Goal: Register for event/course

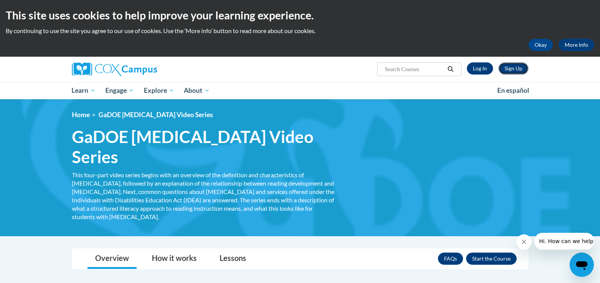
click at [513, 68] on link "Sign Up" at bounding box center [514, 68] width 30 height 12
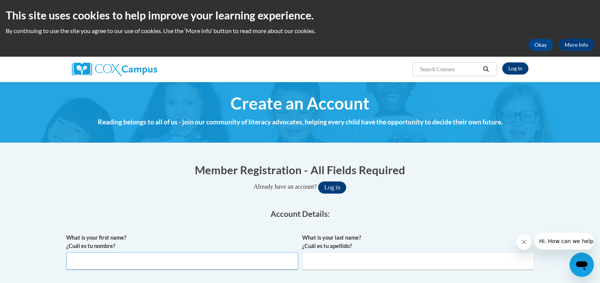
click at [148, 262] on input "What is your first name? ¿Cuál es tu nombre?" at bounding box center [182, 261] width 232 height 18
type input "Shamela"
type input "Harris"
type input "Shamela.harris6@gmail.com"
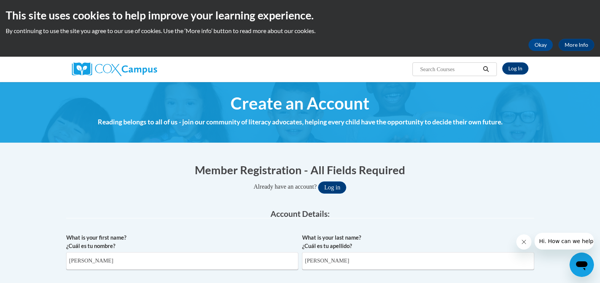
click at [497, 184] on div "Already have an account? Log in" at bounding box center [300, 188] width 468 height 12
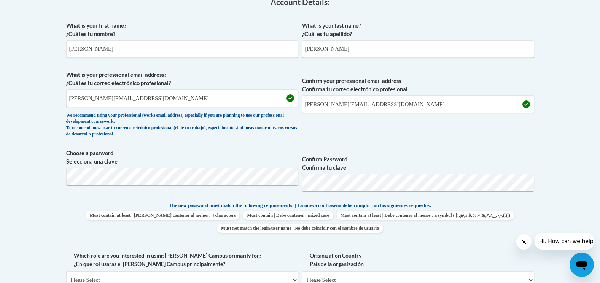
scroll to position [213, 0]
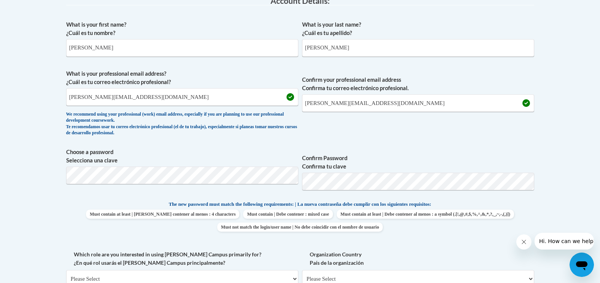
click at [592, 162] on body "This site uses cookies to help improve your learning experience. By continuing …" at bounding box center [300, 251] width 600 height 929
click at [269, 179] on span "Choose a password Selecciona una clave Confirm Password Confirma tu clave" at bounding box center [300, 172] width 468 height 48
click at [587, 135] on body "This site uses cookies to help improve your learning experience. By continuing …" at bounding box center [300, 251] width 600 height 929
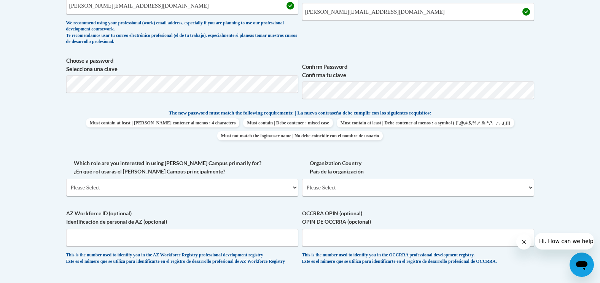
scroll to position [320, 0]
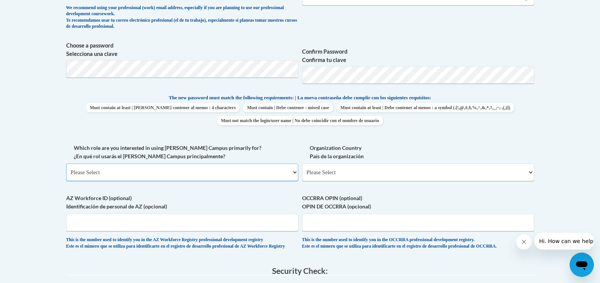
click at [294, 171] on select "Please Select College/University | Colegio/Universidad Community/Nonprofit Part…" at bounding box center [182, 173] width 232 height 18
select select "fbf2d438-af2f-41f8-98f1-81c410e29de3"
click at [66, 164] on select "Please Select College/University | Colegio/Universidad Community/Nonprofit Part…" at bounding box center [182, 173] width 232 height 18
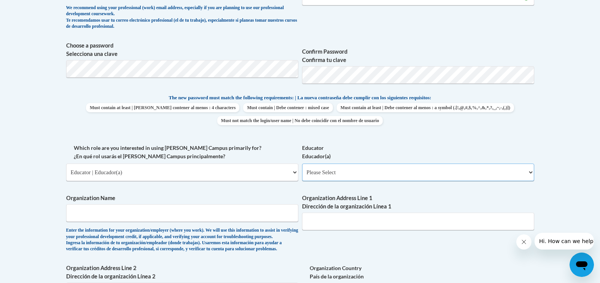
click at [376, 176] on select "Please Select Early Learning/Daycare Teacher/Family Home Care Provider | Maestr…" at bounding box center [418, 173] width 232 height 18
select select "8e40623d-54d0-45cd-9f92-5df65cd3f8cf"
click at [302, 164] on select "Please Select Early Learning/Daycare Teacher/Family Home Care Provider | Maestr…" at bounding box center [418, 173] width 232 height 18
click at [97, 212] on input "Organization Name" at bounding box center [182, 213] width 232 height 18
type input "Mercer University"
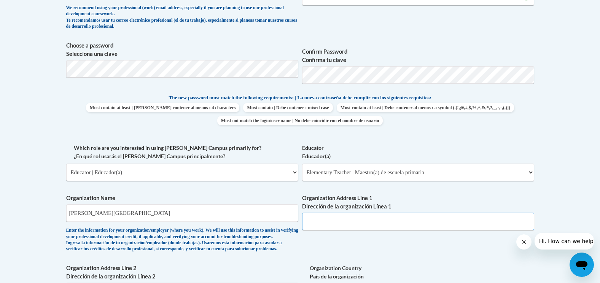
click at [343, 225] on input "Organization Address Line 1 Dirección de la organización Línea 1" at bounding box center [418, 222] width 232 height 18
type input "3900 Brusht Fork Rd, SW"
drag, startPoint x: 116, startPoint y: 211, endPoint x: 41, endPoint y: 204, distance: 75.3
click at [41, 204] on body "This site uses cookies to help improve your learning experience. By continuing …" at bounding box center [300, 204] width 600 height 1049
type input "J.C Magill"
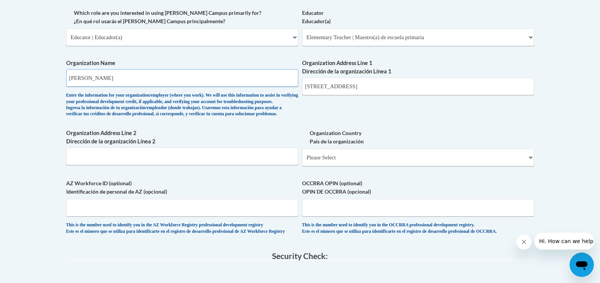
scroll to position [453, 0]
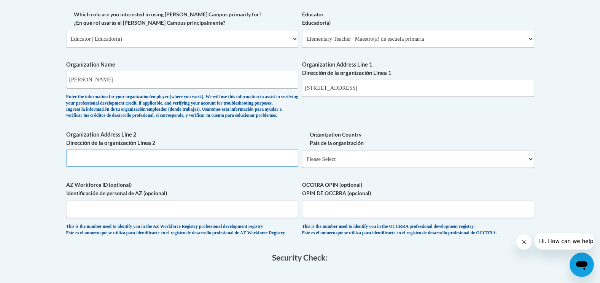
click at [79, 167] on input "Organization Address Line 2 Dirección de la organización Línea 2" at bounding box center [182, 158] width 232 height 18
type input "Mercer University"
click at [531, 168] on select "Please Select United States | Estados Unidos Outside of the United States | Fue…" at bounding box center [418, 159] width 232 height 18
select select "ad49bcad-a171-4b2e-b99c-48b446064914"
click at [302, 163] on select "Please Select United States | Estados Unidos Outside of the United States | Fue…" at bounding box center [418, 159] width 232 height 18
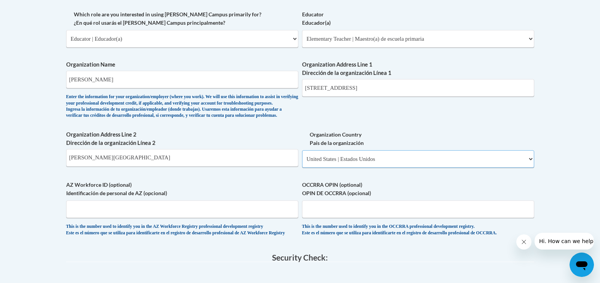
select select
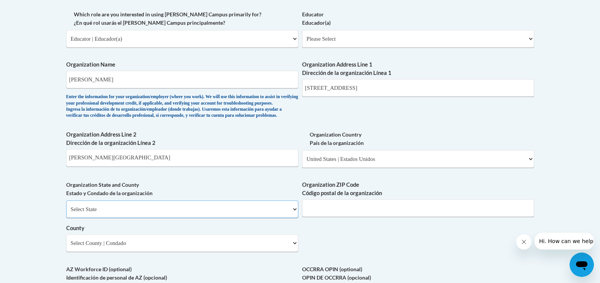
click at [120, 218] on select "Select State Alabama Alaska Arizona Arkansas California Colorado Connecticut De…" at bounding box center [182, 210] width 232 height 18
select select "Georgia"
click at [66, 213] on select "Select State Alabama Alaska Arizona Arkansas California Colorado Connecticut De…" at bounding box center [182, 210] width 232 height 18
click at [363, 217] on input "Organization ZIP Code Código postal de la organización" at bounding box center [418, 208] width 232 height 18
type input "30052"
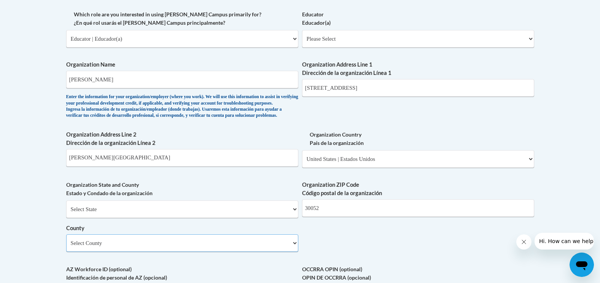
click at [292, 252] on select "Select County Appling Atkinson Bacon Baker Baldwin Banks Barrow Bartow Ben Hill…" at bounding box center [182, 243] width 232 height 18
select select "Fulton"
click at [149, 250] on select "Select County Appling Atkinson Bacon Baker Baldwin Banks Barrow Bartow Ben Hill…" at bounding box center [182, 243] width 232 height 18
click at [340, 250] on div "What is your first name? ¿Cuál es tu nombre? Shamela What is your last name? ¿C…" at bounding box center [300, 53] width 468 height 552
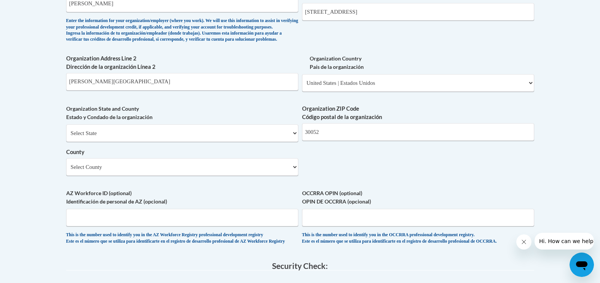
scroll to position [545, 0]
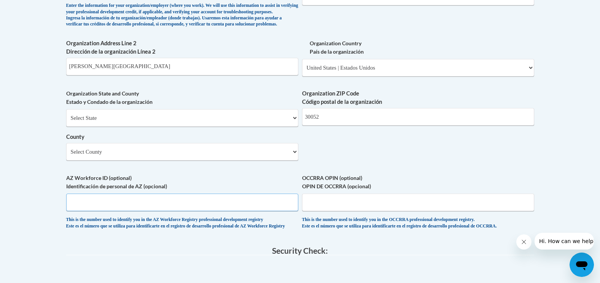
click at [93, 211] on input "AZ Workforce ID (optional) Identificación de personal de AZ (opcional)" at bounding box center [182, 203] width 232 height 18
click at [559, 174] on body "This site uses cookies to help improve your learning experience. By continuing …" at bounding box center [300, 22] width 600 height 1134
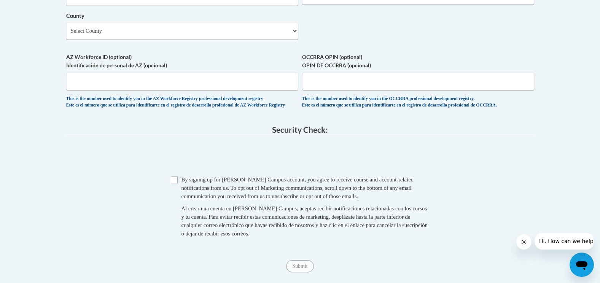
scroll to position [666, 0]
click at [174, 183] on input "Checkbox" at bounding box center [174, 179] width 7 height 7
checkbox input "true"
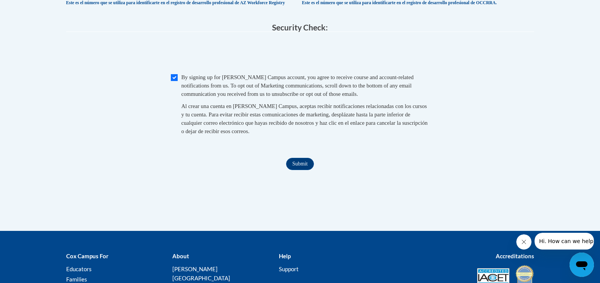
scroll to position [770, 0]
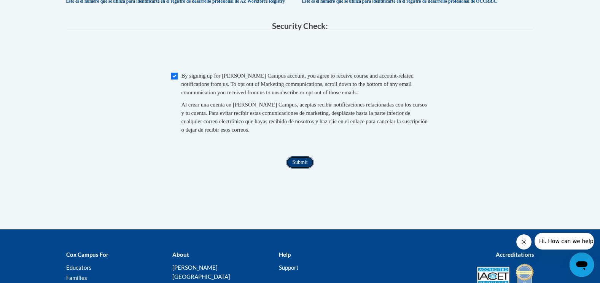
click at [299, 169] on input "Submit" at bounding box center [299, 162] width 27 height 12
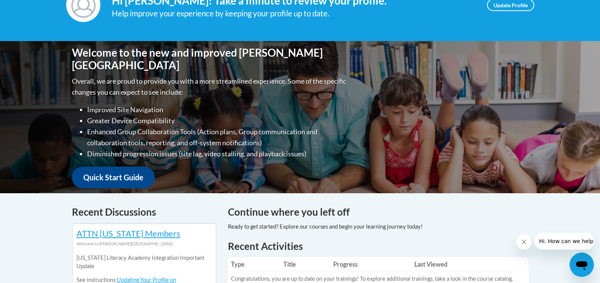
scroll to position [91, 0]
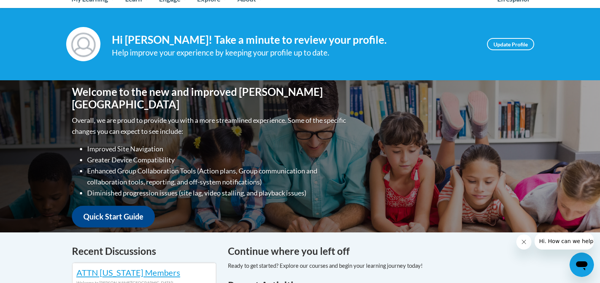
click at [442, 249] on h4 "Continue where you left off" at bounding box center [378, 251] width 301 height 15
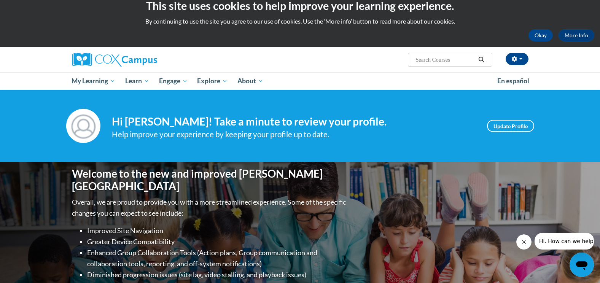
scroll to position [0, 0]
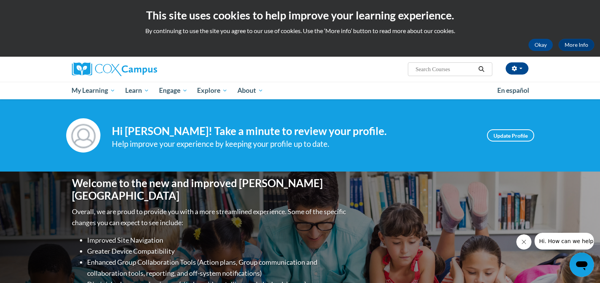
click at [427, 72] on input "Search..." at bounding box center [445, 69] width 61 height 9
type input "Dyslexia video series"
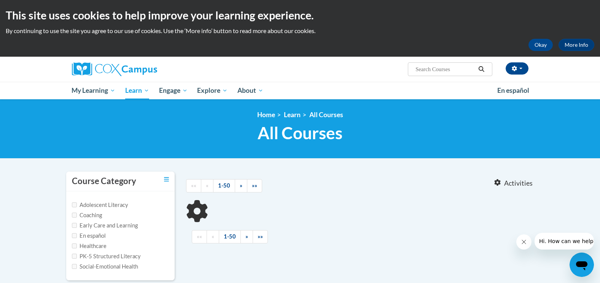
type input "[MEDICAL_DATA] video series"
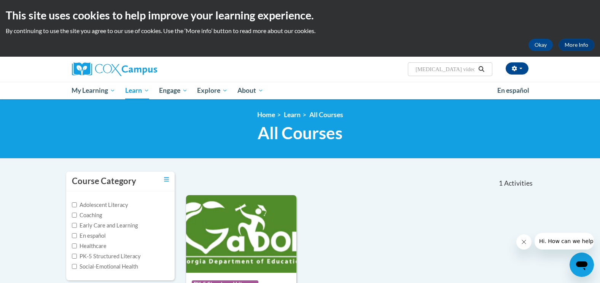
click at [477, 184] on div "1 Activities CEUs" at bounding box center [480, 184] width 120 height 24
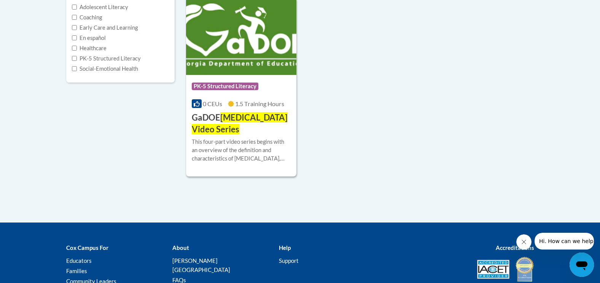
scroll to position [213, 0]
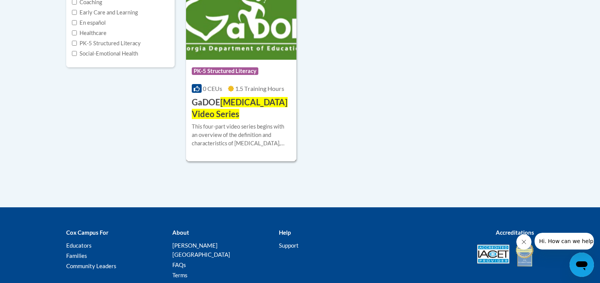
click at [241, 101] on span "Dyslexia Video Series" at bounding box center [240, 108] width 96 height 22
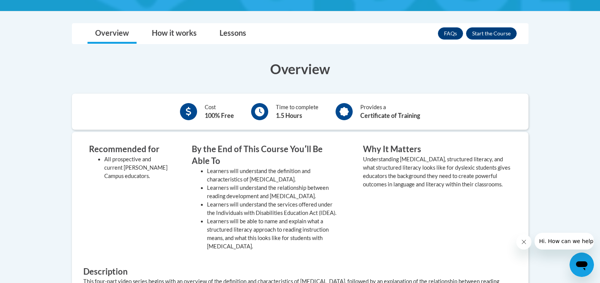
scroll to position [167, 0]
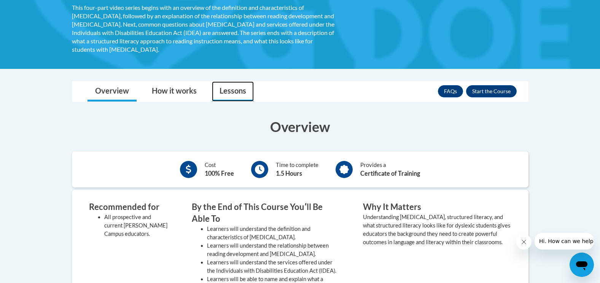
click at [232, 81] on link "Lessons" at bounding box center [233, 91] width 42 height 20
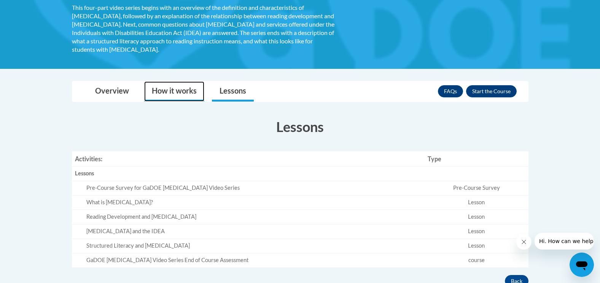
click at [180, 81] on link "How it works" at bounding box center [174, 91] width 60 height 20
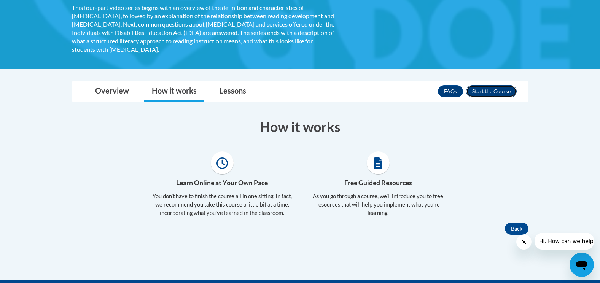
click at [497, 85] on button "Enroll" at bounding box center [491, 91] width 51 height 12
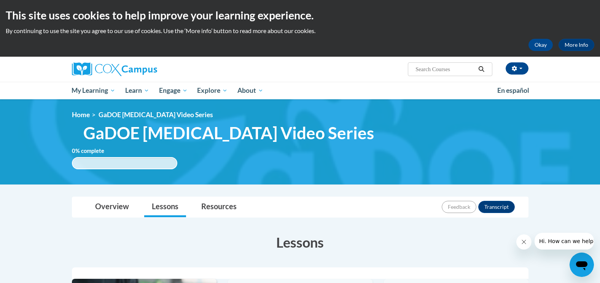
click at [457, 244] on h3 "Lessons" at bounding box center [300, 242] width 457 height 19
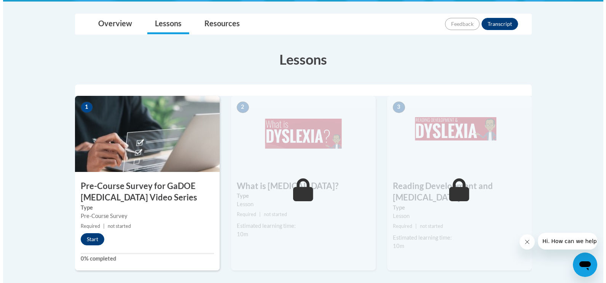
scroll to position [183, 0]
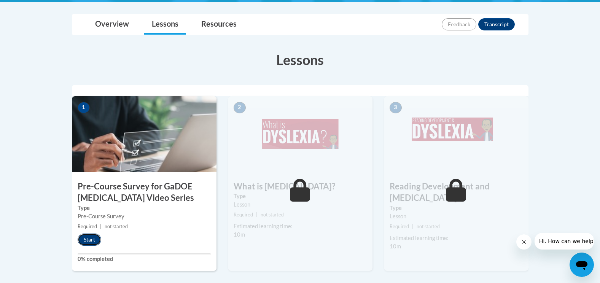
click at [92, 238] on button "Start" at bounding box center [90, 240] width 24 height 12
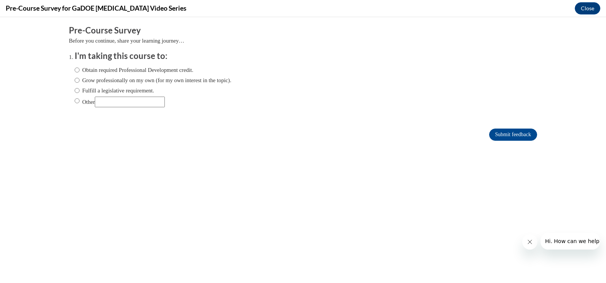
scroll to position [0, 0]
click at [75, 69] on input "Obtain required Professional Development credit." at bounding box center [77, 70] width 5 height 8
radio input "true"
click at [522, 132] on input "Submit feedback" at bounding box center [513, 135] width 48 height 12
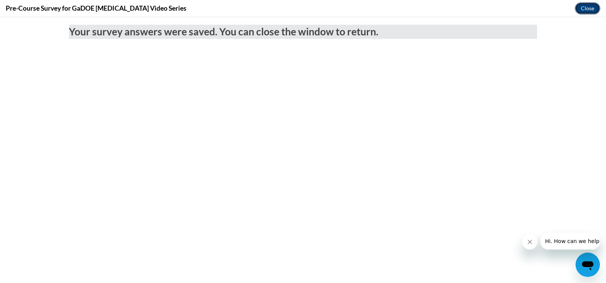
click at [587, 11] on button "Close" at bounding box center [588, 8] width 26 height 12
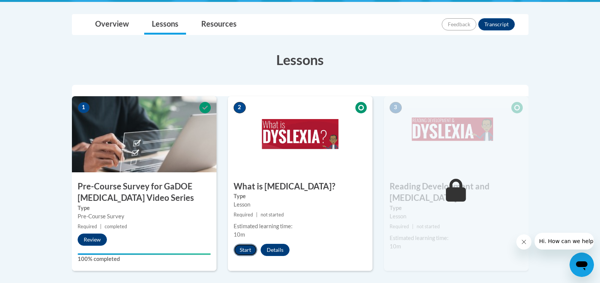
click at [250, 250] on button "Start" at bounding box center [246, 250] width 24 height 12
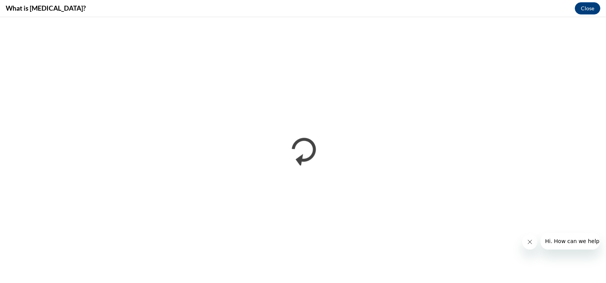
click at [528, 244] on icon "Close message from company" at bounding box center [529, 242] width 6 height 6
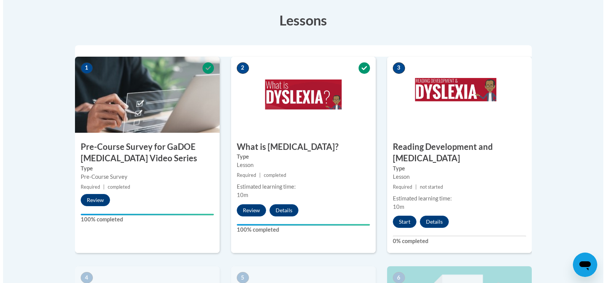
scroll to position [221, 0]
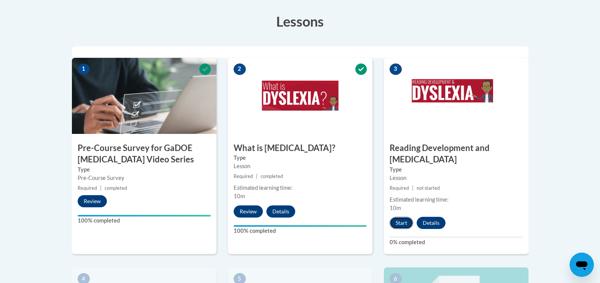
click at [397, 217] on button "Start" at bounding box center [402, 223] width 24 height 12
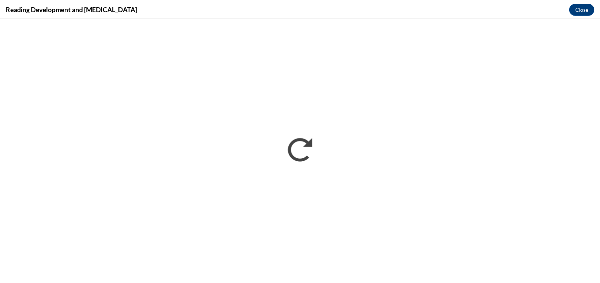
scroll to position [0, 0]
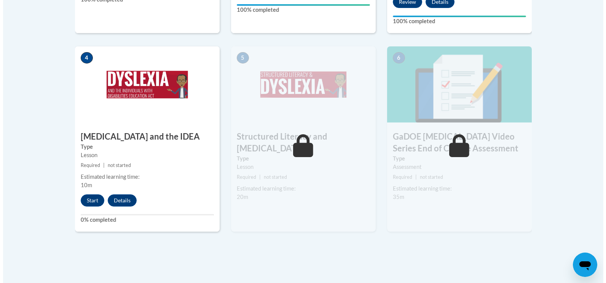
scroll to position [443, 0]
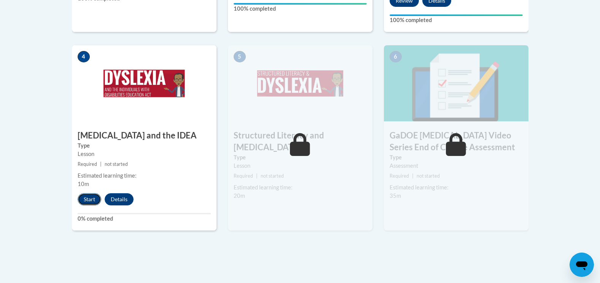
click at [88, 193] on button "Start" at bounding box center [90, 199] width 24 height 12
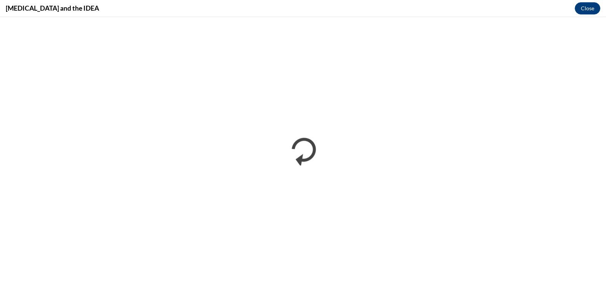
scroll to position [0, 0]
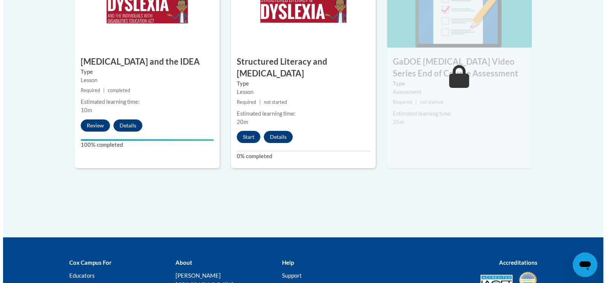
scroll to position [515, 0]
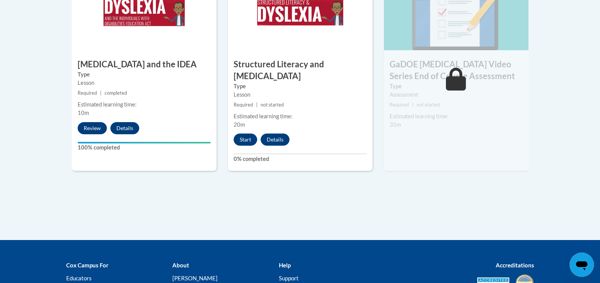
click at [286, 77] on div "5 Structured Literacy and Dyslexia Type Lesson Required | not started Estimated…" at bounding box center [300, 72] width 145 height 197
click at [239, 134] on button "Start" at bounding box center [246, 140] width 24 height 12
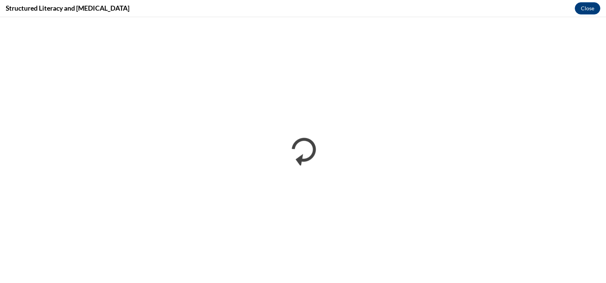
scroll to position [0, 0]
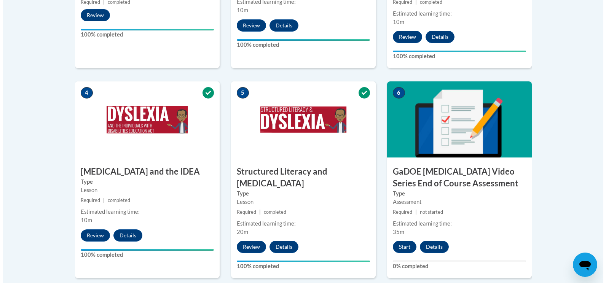
scroll to position [408, 0]
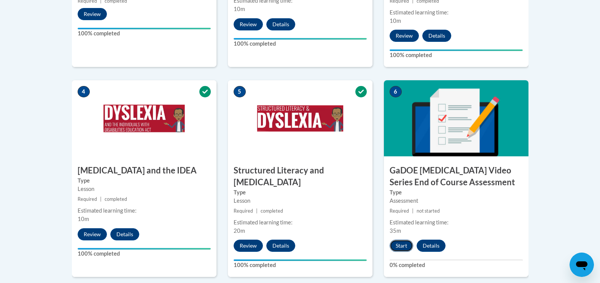
drag, startPoint x: 401, startPoint y: 234, endPoint x: 397, endPoint y: 237, distance: 5.1
click at [397, 240] on button "Start" at bounding box center [402, 246] width 24 height 12
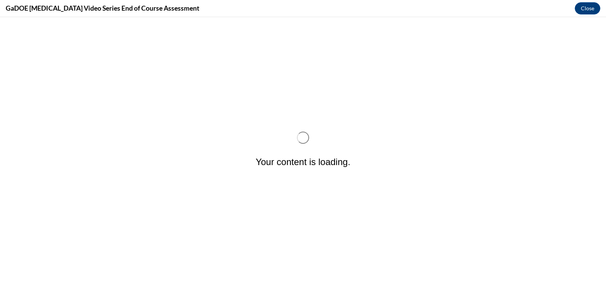
scroll to position [0, 0]
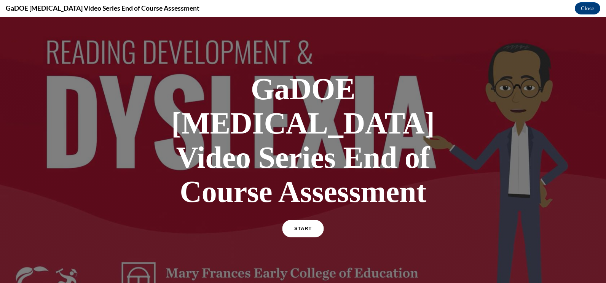
click at [300, 220] on link "START" at bounding box center [302, 229] width 41 height 18
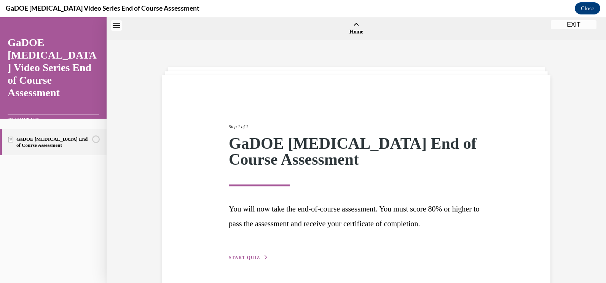
scroll to position [24, 0]
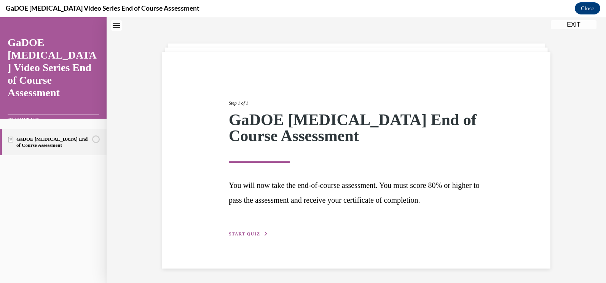
click at [583, 92] on div "Step 1 of 1 GaDOE Dyslexia End of Course Assessment You will now take the end-o…" at bounding box center [356, 151] width 499 height 266
click at [240, 234] on span "START QUIZ" at bounding box center [244, 233] width 31 height 5
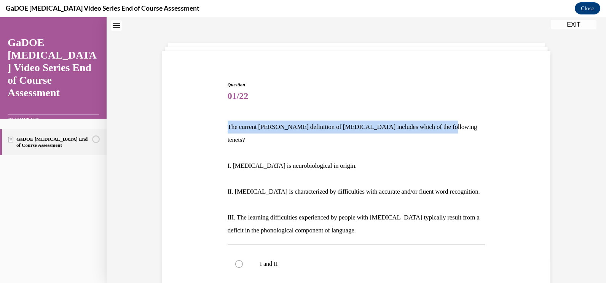
drag, startPoint x: 225, startPoint y: 126, endPoint x: 470, endPoint y: 111, distance: 246.0
click at [470, 111] on div "Question 01/22 The current IDA definition of dyslexia includes which of the fol…" at bounding box center [357, 273] width 258 height 384
copy p "The current IDA definition of dyslexia includes which of the following tenets?"
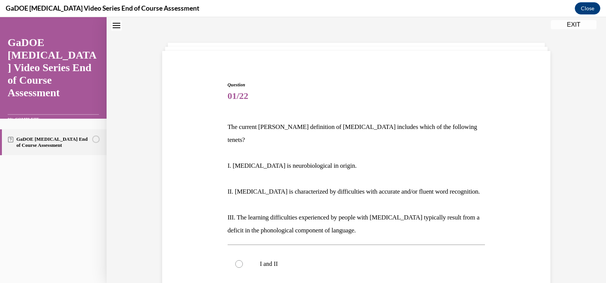
click at [567, 161] on div "Question 01/22 The current IDA definition of dyslexia includes which of the fol…" at bounding box center [356, 249] width 499 height 464
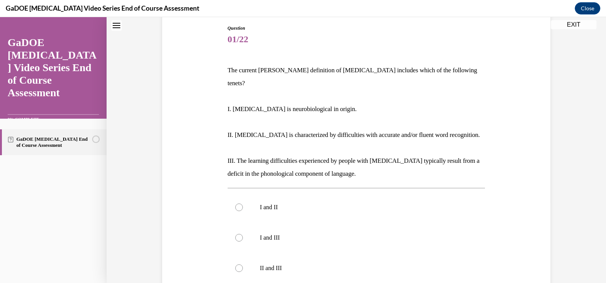
scroll to position [70, 0]
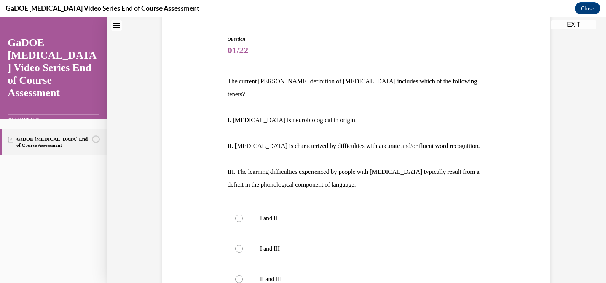
click at [566, 157] on div "Question 01/22 The current IDA definition of dyslexia includes which of the fol…" at bounding box center [356, 203] width 499 height 464
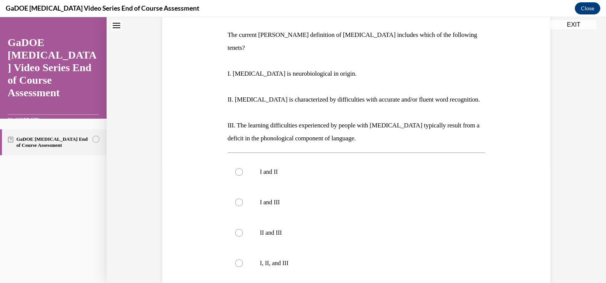
scroll to position [116, 0]
click at [236, 260] on div at bounding box center [239, 264] width 8 height 8
click at [236, 260] on input "I, II, and III" at bounding box center [239, 264] width 8 height 8
radio input "true"
click at [569, 187] on div "Question 01/22 The current IDA definition of dyslexia includes which of the fol…" at bounding box center [356, 157] width 499 height 464
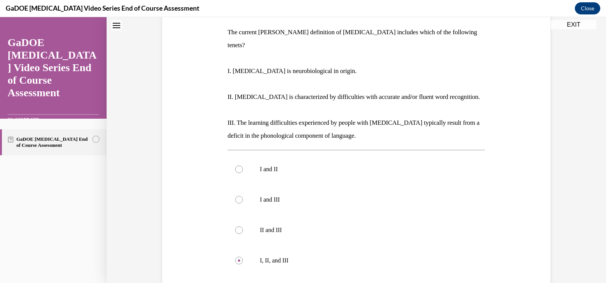
scroll to position [117, 0]
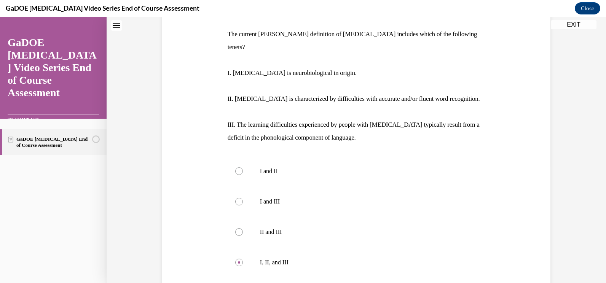
click at [583, 193] on div "Question 01/22 The current IDA definition of dyslexia includes which of the fol…" at bounding box center [356, 156] width 499 height 464
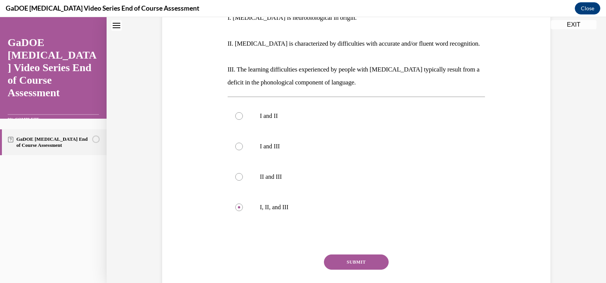
scroll to position [178, 0]
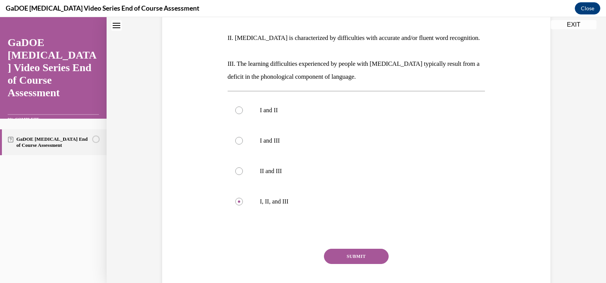
click at [359, 249] on button "SUBMIT" at bounding box center [356, 256] width 65 height 15
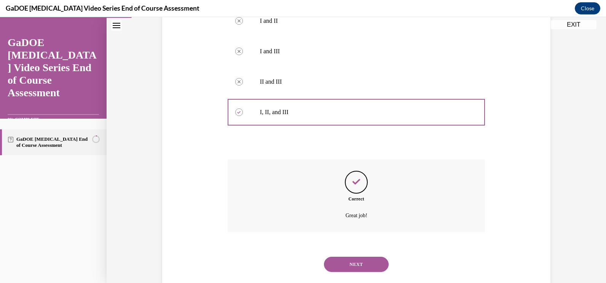
scroll to position [270, 0]
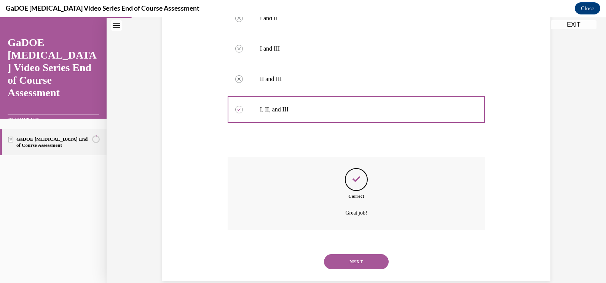
click at [359, 254] on button "NEXT" at bounding box center [356, 261] width 65 height 15
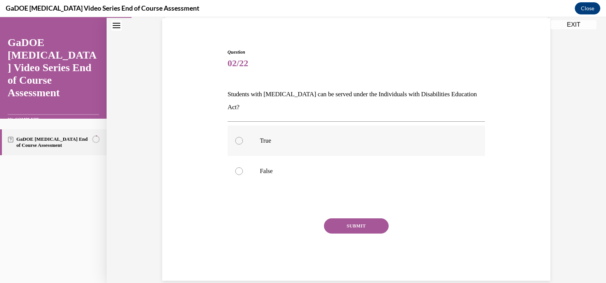
click at [235, 137] on div at bounding box center [239, 141] width 8 height 8
click at [235, 137] on input "True" at bounding box center [239, 141] width 8 height 8
radio input "true"
click at [341, 218] on button "SUBMIT" at bounding box center [356, 225] width 65 height 15
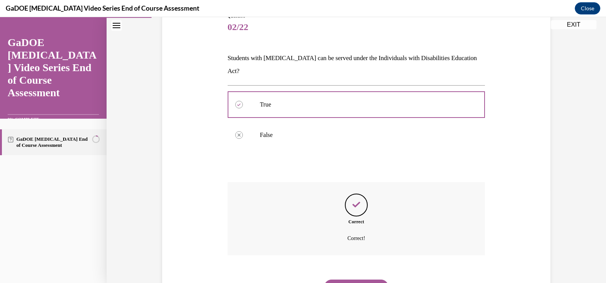
scroll to position [119, 0]
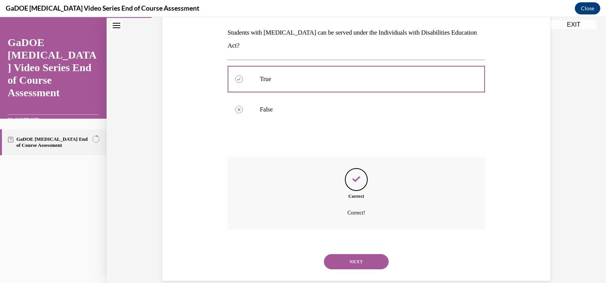
click at [349, 254] on button "NEXT" at bounding box center [356, 261] width 65 height 15
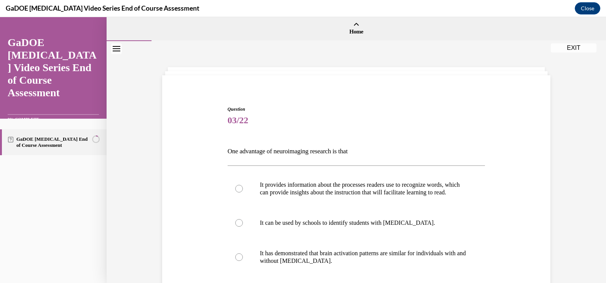
click at [584, 145] on div "Question 03/22 One advantage of neuroimaging research is that It provides infor…" at bounding box center [356, 232] width 499 height 383
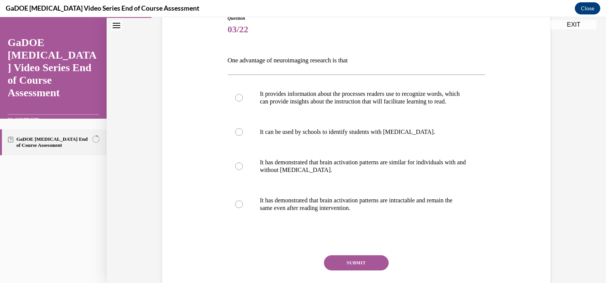
scroll to position [91, 0]
click at [236, 101] on div at bounding box center [239, 98] width 8 height 8
click at [236, 101] on input "It provides information about the processes readers use to recognize words, whi…" at bounding box center [239, 98] width 8 height 8
radio input "true"
click at [352, 268] on button "SUBMIT" at bounding box center [356, 262] width 65 height 15
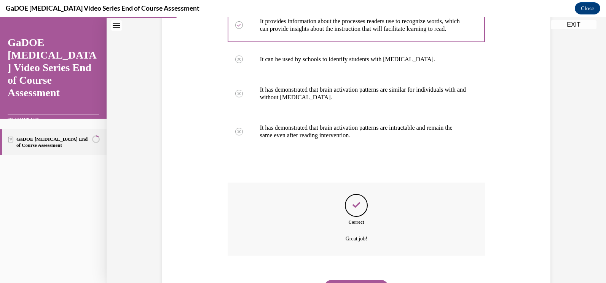
scroll to position [210, 0]
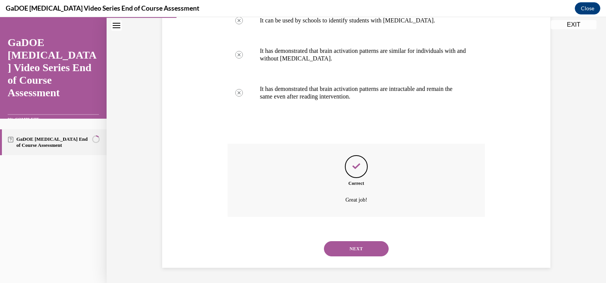
click at [344, 246] on button "NEXT" at bounding box center [356, 248] width 65 height 15
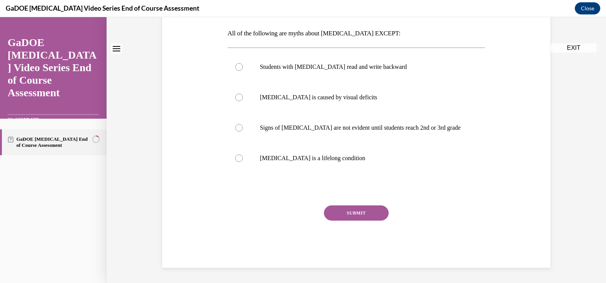
scroll to position [0, 0]
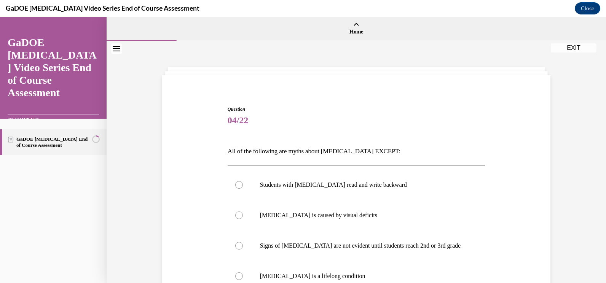
click at [557, 152] on div "Question 04/22 All of the following are myths about dyslexia EXCEPT: Students w…" at bounding box center [356, 221] width 499 height 360
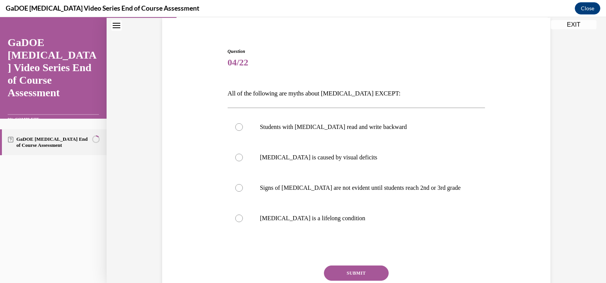
scroll to position [61, 0]
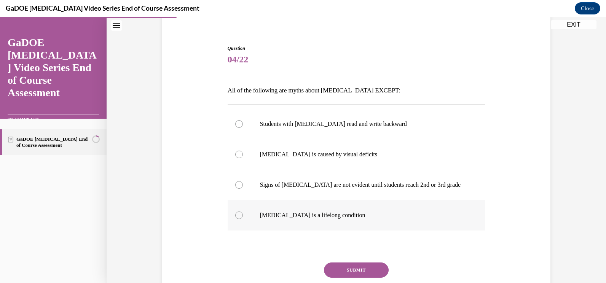
click at [235, 214] on div at bounding box center [239, 216] width 8 height 8
click at [235, 214] on input "Dyslexia is a lifelong condition" at bounding box center [239, 216] width 8 height 8
radio input "true"
click at [359, 267] on button "SUBMIT" at bounding box center [356, 270] width 65 height 15
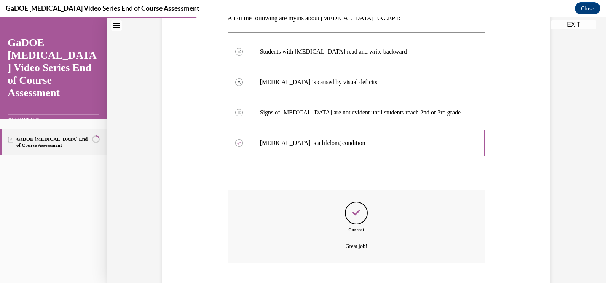
scroll to position [180, 0]
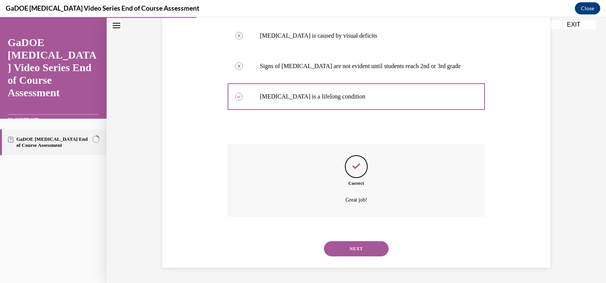
click at [351, 245] on button "NEXT" at bounding box center [356, 248] width 65 height 15
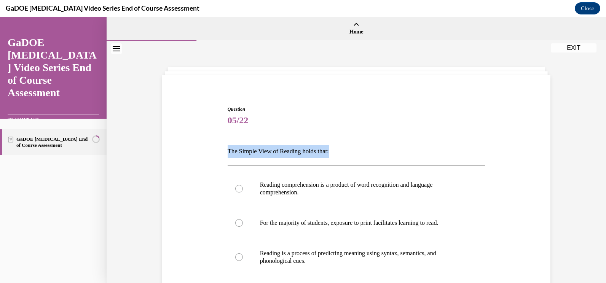
drag, startPoint x: 224, startPoint y: 149, endPoint x: 340, endPoint y: 151, distance: 116.5
click at [340, 151] on div "Question 05/22 The Simple View of Reading holds that: Reading comprehension is …" at bounding box center [356, 247] width 261 height 307
copy p "The Simple View of Reading holds that:"
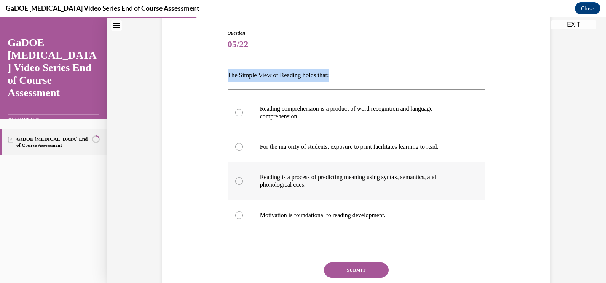
scroll to position [77, 0]
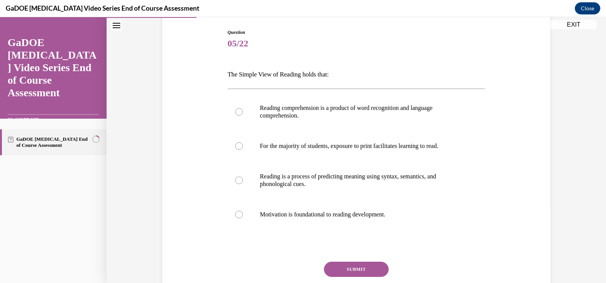
click at [251, 272] on div "SUBMIT" at bounding box center [357, 281] width 258 height 38
click at [235, 112] on div at bounding box center [239, 112] width 8 height 8
click at [235, 112] on input "Reading comprehension is a product of word recognition and language comprehensi…" at bounding box center [239, 112] width 8 height 8
radio input "true"
click at [352, 269] on button "SUBMIT" at bounding box center [356, 269] width 65 height 15
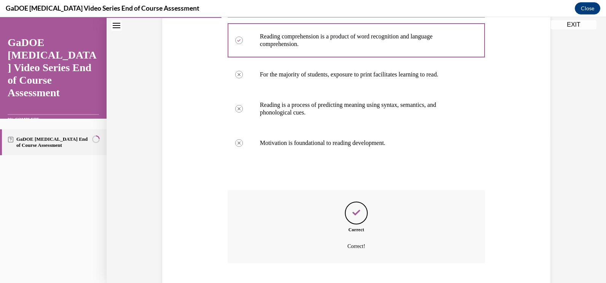
scroll to position [195, 0]
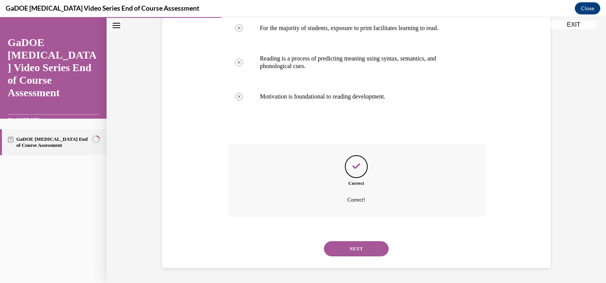
click at [352, 252] on button "NEXT" at bounding box center [356, 248] width 65 height 15
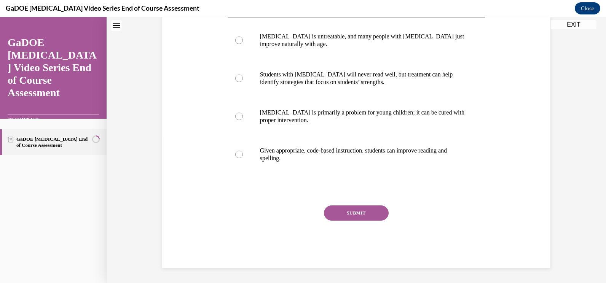
scroll to position [0, 0]
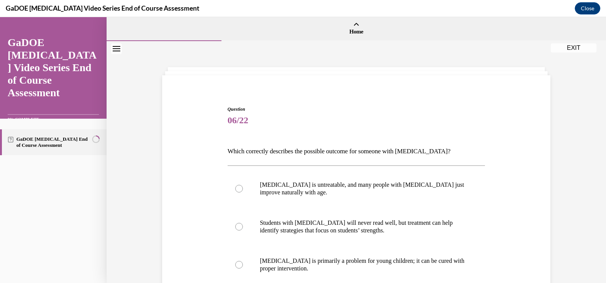
click at [507, 215] on div "Question 06/22 Which correctly describes the possible outcome for someone with …" at bounding box center [356, 249] width 392 height 333
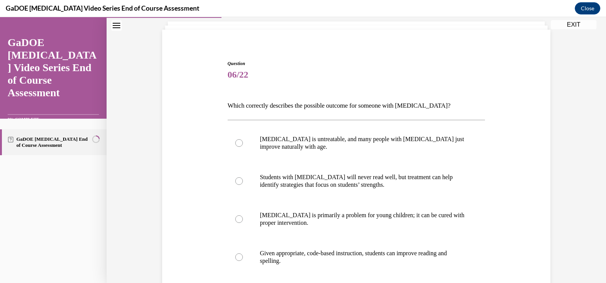
scroll to position [61, 0]
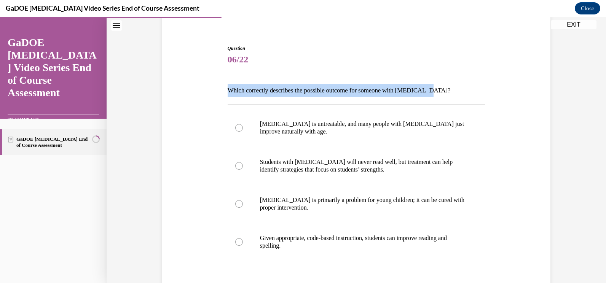
drag, startPoint x: 223, startPoint y: 89, endPoint x: 489, endPoint y: 89, distance: 266.4
click at [489, 89] on div "Question 06/22 Which correctly describes the possible outcome for someone with …" at bounding box center [356, 188] width 392 height 333
copy p "Which correctly describes the possible outcome for someone with dyslexia?"
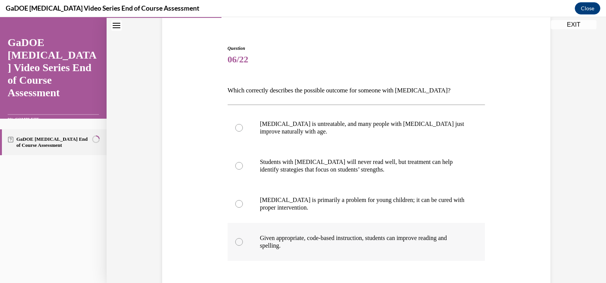
click at [236, 240] on div at bounding box center [239, 242] width 8 height 8
click at [236, 240] on input "Given appropriate, code-based instruction, students can improve reading and spe…" at bounding box center [239, 242] width 8 height 8
radio input "true"
click at [573, 186] on div "Question 06/22 Which correctly describes the possible outcome for someone with …" at bounding box center [356, 175] width 499 height 391
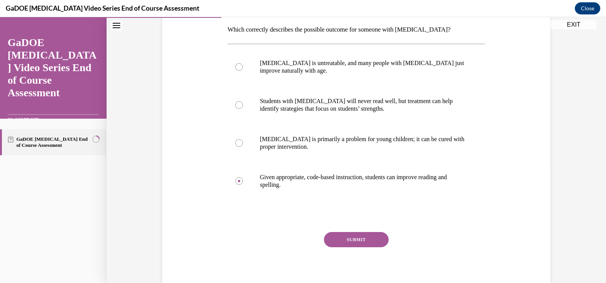
click at [358, 235] on button "SUBMIT" at bounding box center [356, 239] width 65 height 15
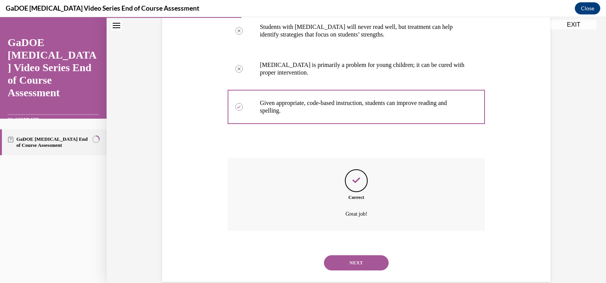
scroll to position [210, 0]
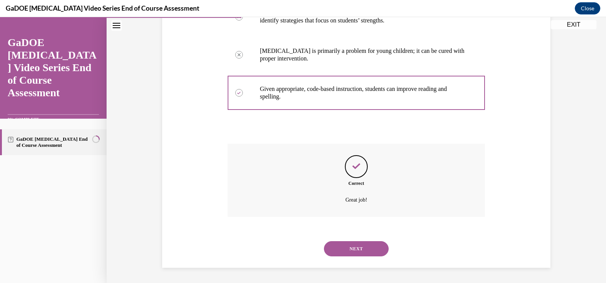
click at [359, 249] on button "NEXT" at bounding box center [356, 248] width 65 height 15
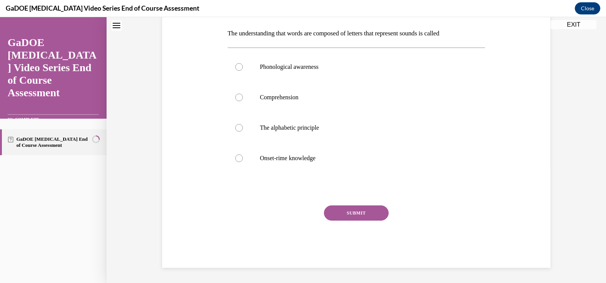
scroll to position [0, 0]
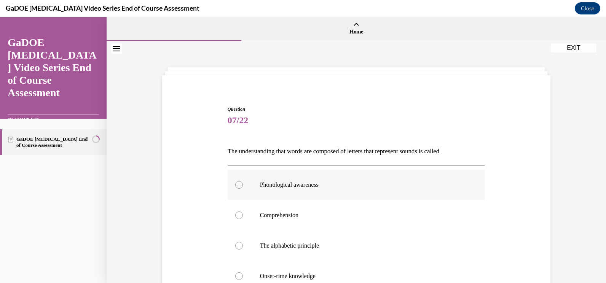
click at [236, 186] on div at bounding box center [239, 185] width 8 height 8
click at [236, 186] on input "Phonological awareness" at bounding box center [239, 185] width 8 height 8
radio input "true"
click at [557, 203] on div "Question 07/22 The understanding that words are composed of letters that repres…" at bounding box center [356, 221] width 499 height 360
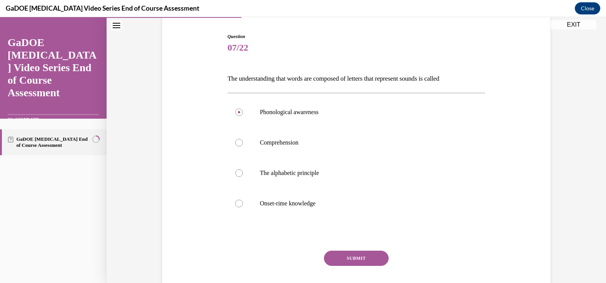
scroll to position [76, 0]
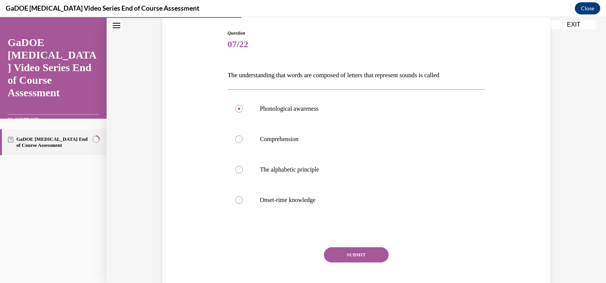
click at [369, 256] on button "SUBMIT" at bounding box center [356, 254] width 65 height 15
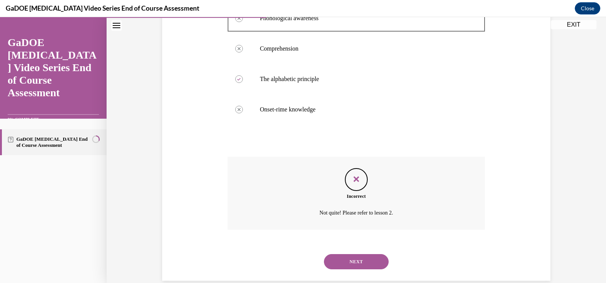
scroll to position [180, 0]
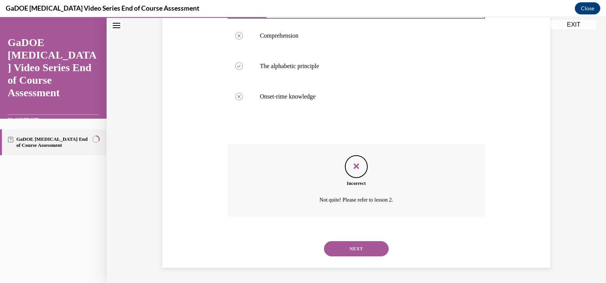
click at [581, 149] on div "Question 07/22 The understanding that words are composed of letters that repres…" at bounding box center [356, 72] width 499 height 422
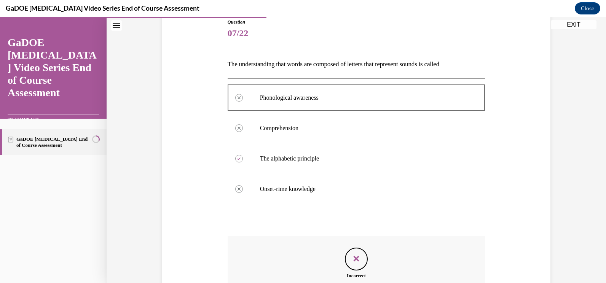
scroll to position [73, 0]
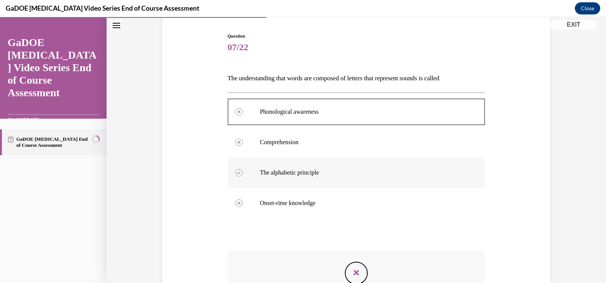
click at [300, 171] on p "The alphabetic principle" at bounding box center [363, 173] width 206 height 8
click at [352, 276] on icon "Feedback" at bounding box center [356, 272] width 11 height 11
click at [565, 217] on div "Question 07/22 The understanding that words are composed of letters that repres…" at bounding box center [356, 179] width 499 height 422
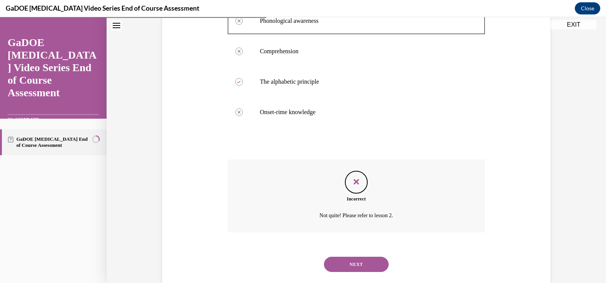
scroll to position [164, 0]
click at [359, 265] on button "NEXT" at bounding box center [356, 264] width 65 height 15
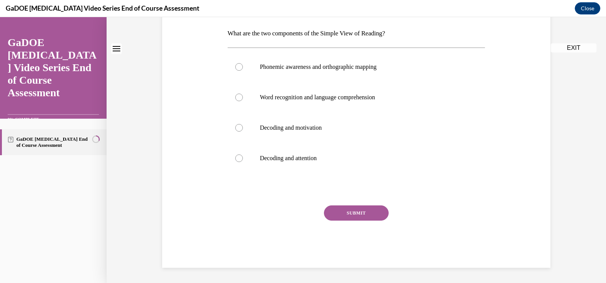
scroll to position [0, 0]
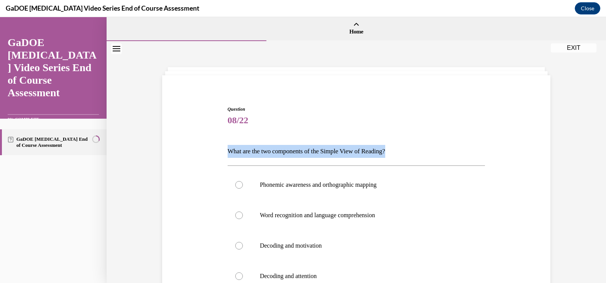
drag, startPoint x: 225, startPoint y: 148, endPoint x: 460, endPoint y: 133, distance: 235.3
click at [460, 133] on div "Question 08/22 What are the two components of the Simple View of Reading? Phone…" at bounding box center [357, 246] width 258 height 280
copy p "What are the two components of the Simple View of Reading?"
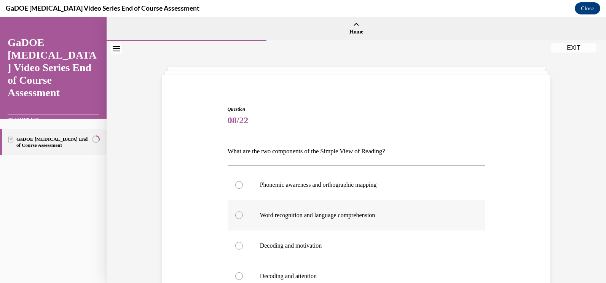
click at [237, 216] on div at bounding box center [239, 216] width 8 height 8
click at [237, 216] on input "Word recognition and language comprehension" at bounding box center [239, 216] width 8 height 8
radio input "true"
click at [591, 156] on div "Question 08/22 What are the two components of the Simple View of Reading? Phone…" at bounding box center [356, 221] width 499 height 360
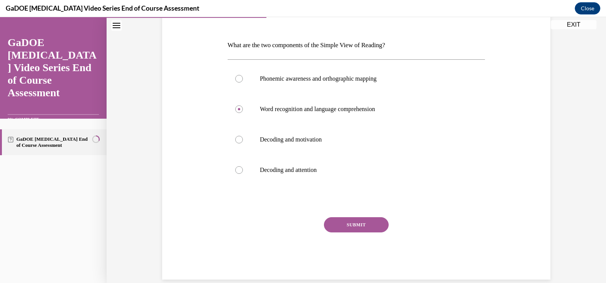
scroll to position [107, 0]
click at [356, 226] on button "SUBMIT" at bounding box center [356, 224] width 65 height 15
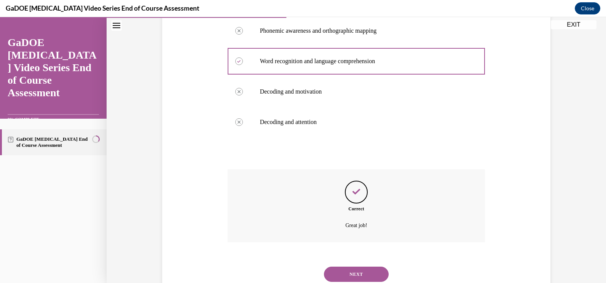
scroll to position [180, 0]
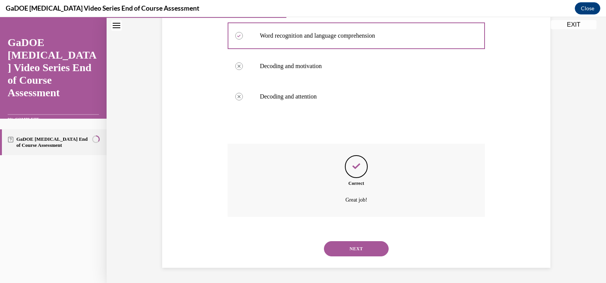
click at [354, 251] on button "NEXT" at bounding box center [356, 248] width 65 height 15
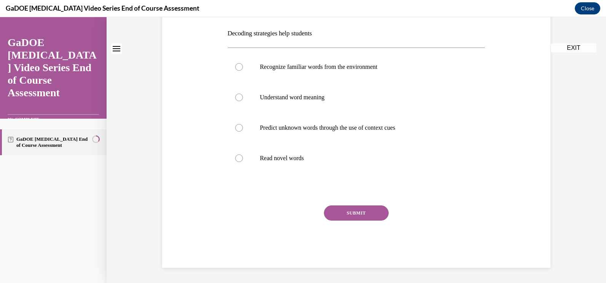
scroll to position [0, 0]
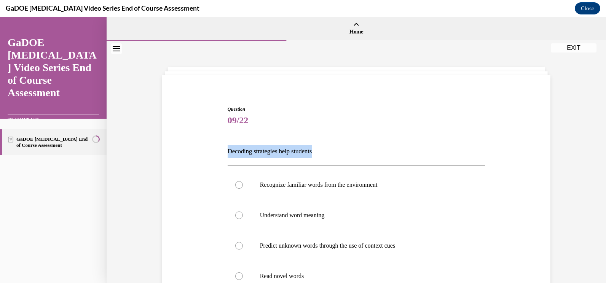
drag, startPoint x: 225, startPoint y: 150, endPoint x: 333, endPoint y: 147, distance: 108.9
click at [333, 147] on p "Decoding strategies help students" at bounding box center [357, 151] width 258 height 13
copy p "Decoding strategies help students"
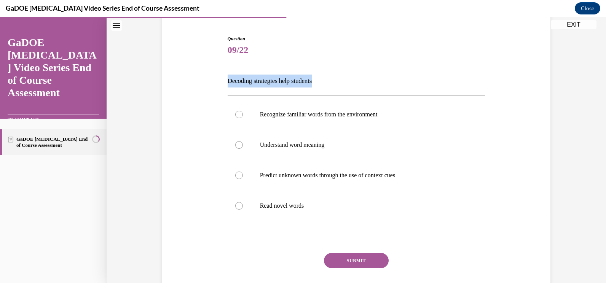
scroll to position [75, 0]
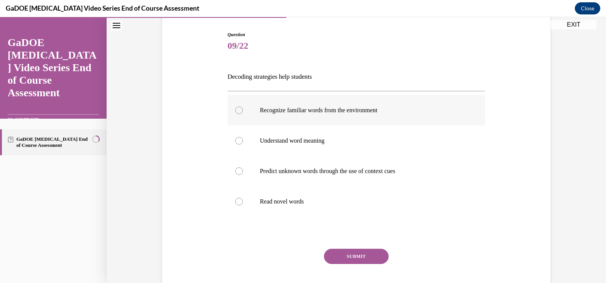
click at [236, 110] on div at bounding box center [239, 111] width 8 height 8
click at [236, 110] on input "Recognize familiar words from the environment" at bounding box center [239, 111] width 8 height 8
radio input "true"
click at [360, 259] on button "SUBMIT" at bounding box center [356, 256] width 65 height 15
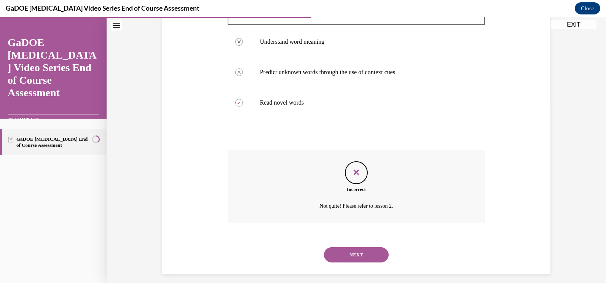
scroll to position [180, 0]
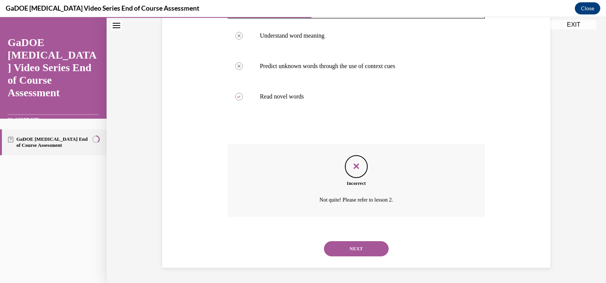
click at [360, 247] on button "NEXT" at bounding box center [356, 248] width 65 height 15
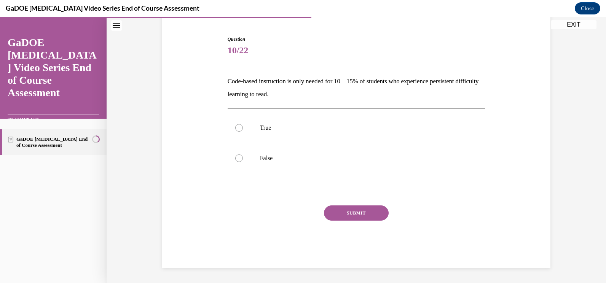
scroll to position [70, 0]
drag, startPoint x: 225, startPoint y: 81, endPoint x: 499, endPoint y: 92, distance: 274.3
click at [499, 92] on div "Question 10/22 Code-based instruction is only needed for 10 – 15% of students w…" at bounding box center [356, 140] width 392 height 255
copy p "Code-based instruction is only needed for 10 – 15% of students who experience p…"
click at [235, 158] on div at bounding box center [239, 159] width 8 height 8
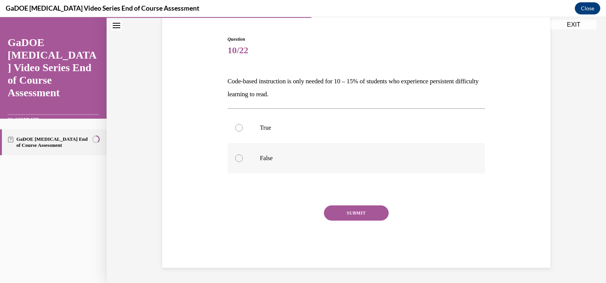
click at [235, 158] on input "False" at bounding box center [239, 159] width 8 height 8
radio input "true"
click at [347, 212] on button "SUBMIT" at bounding box center [356, 213] width 65 height 15
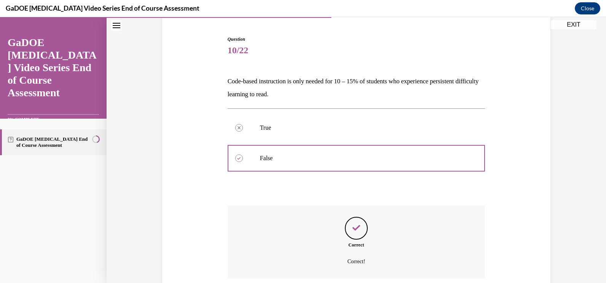
scroll to position [132, 0]
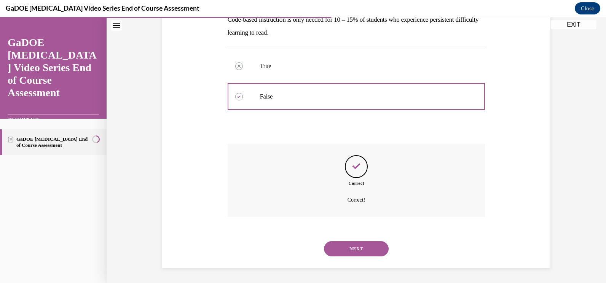
click at [363, 250] on button "NEXT" at bounding box center [356, 248] width 65 height 15
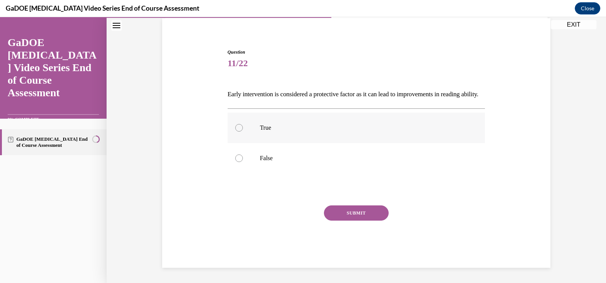
click at [238, 127] on div at bounding box center [239, 128] width 8 height 8
click at [238, 127] on input "True" at bounding box center [239, 128] width 8 height 8
radio input "true"
click at [351, 209] on button "SUBMIT" at bounding box center [356, 213] width 65 height 15
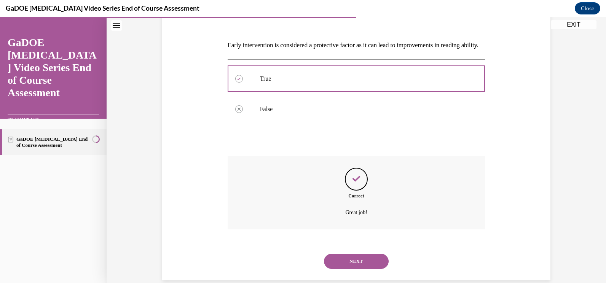
scroll to position [132, 0]
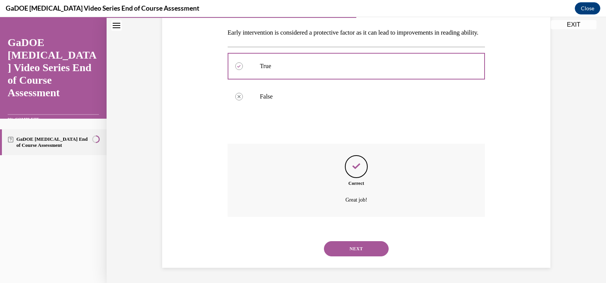
click at [362, 246] on button "NEXT" at bounding box center [356, 248] width 65 height 15
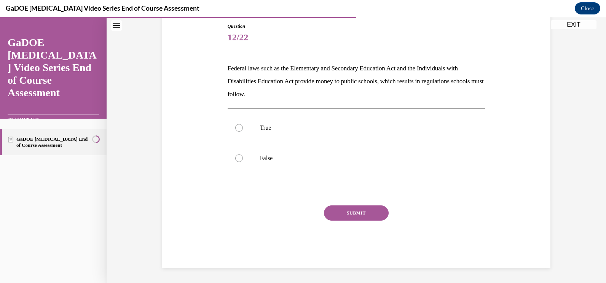
scroll to position [83, 0]
click at [238, 124] on div at bounding box center [239, 128] width 8 height 8
click at [238, 124] on input "True" at bounding box center [239, 128] width 8 height 8
radio input "true"
click at [344, 209] on button "SUBMIT" at bounding box center [356, 213] width 65 height 15
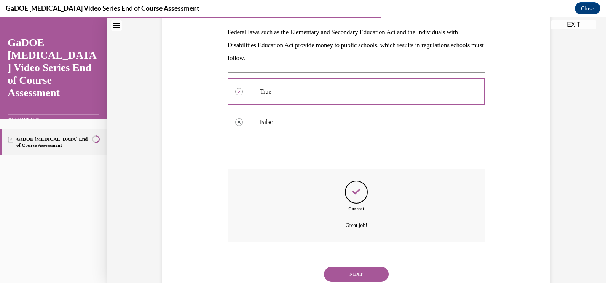
scroll to position [145, 0]
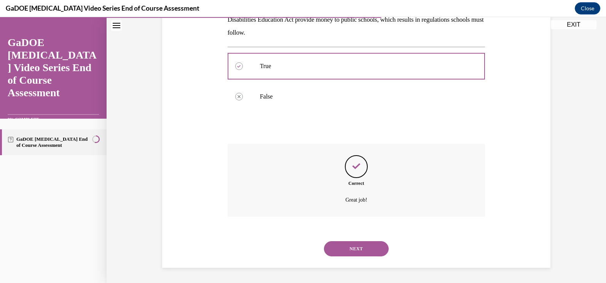
drag, startPoint x: 354, startPoint y: 247, endPoint x: 346, endPoint y: 250, distance: 8.7
click at [346, 250] on button "NEXT" at bounding box center [356, 248] width 65 height 15
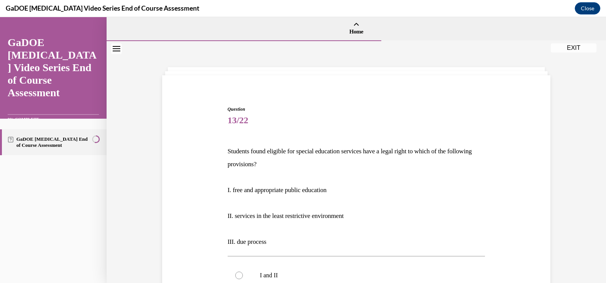
click at [535, 191] on div "Question 13/22 Students found eligible for special education services have a le…" at bounding box center [356, 280] width 392 height 394
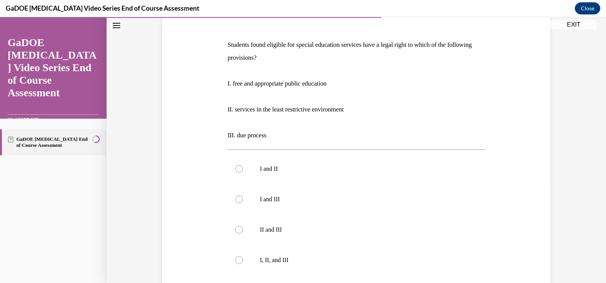
scroll to position [91, 0]
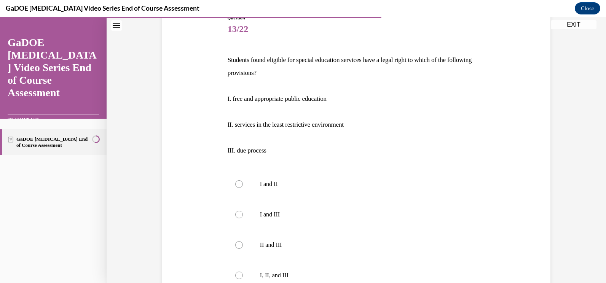
drag, startPoint x: 226, startPoint y: 57, endPoint x: 502, endPoint y: 71, distance: 276.3
click at [502, 71] on div "Question 13/22 Students found eligible for special education services have a le…" at bounding box center [356, 189] width 392 height 394
copy p "Students found eligible for special education services have a legal right to wh…"
click at [235, 273] on div at bounding box center [239, 276] width 8 height 8
click at [235, 273] on input "I, II, and III" at bounding box center [239, 276] width 8 height 8
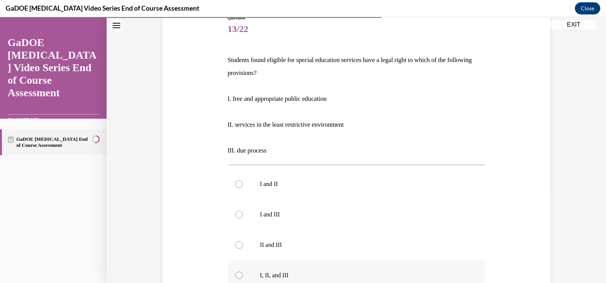
radio input "true"
click at [516, 222] on div "Question 13/22 Students found eligible for special education services have a le…" at bounding box center [356, 189] width 392 height 394
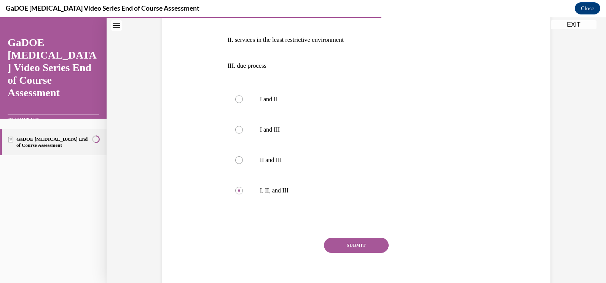
scroll to position [198, 0]
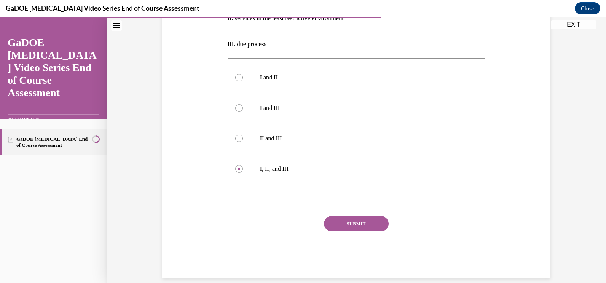
click at [351, 218] on button "SUBMIT" at bounding box center [356, 223] width 65 height 15
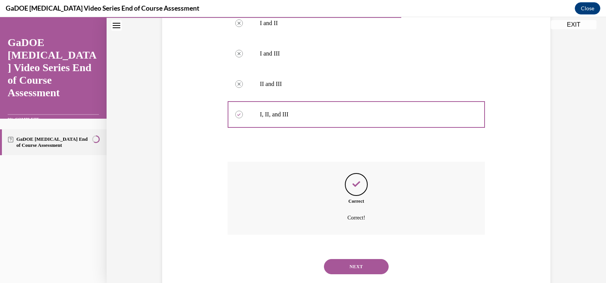
scroll to position [270, 0]
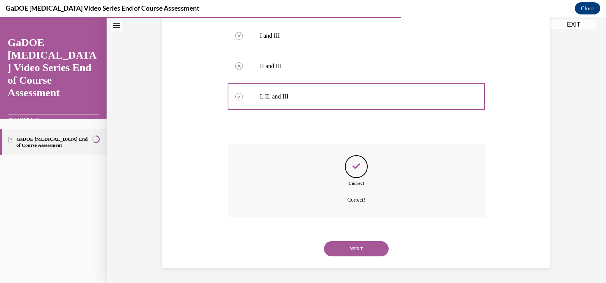
click at [347, 253] on button "NEXT" at bounding box center [356, 248] width 65 height 15
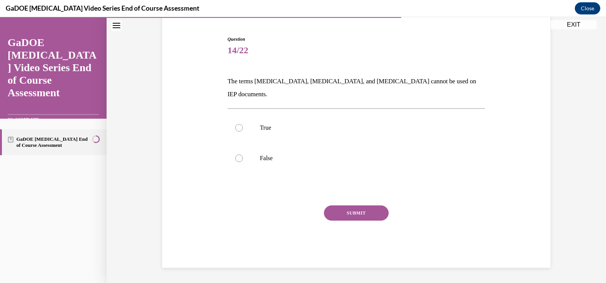
scroll to position [57, 0]
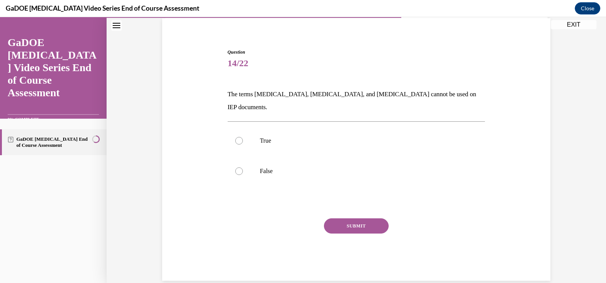
drag, startPoint x: 225, startPoint y: 93, endPoint x: 397, endPoint y: 92, distance: 171.7
drag, startPoint x: 397, startPoint y: 92, endPoint x: 215, endPoint y: 84, distance: 181.8
click at [215, 84] on div "Question 14/22 The terms dyslexia, dyscalculia, and dysgraphia cannot be used o…" at bounding box center [356, 153] width 392 height 255
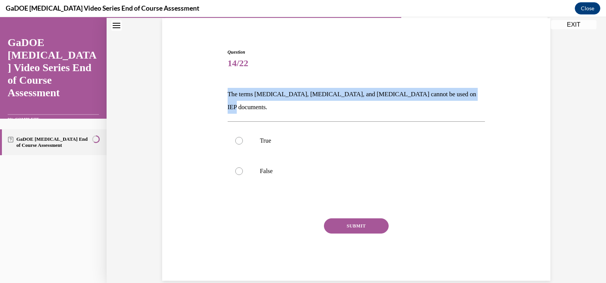
drag, startPoint x: 225, startPoint y: 92, endPoint x: 476, endPoint y: 86, distance: 250.9
click at [476, 86] on div "Question 14/22 The terms dyslexia, dyscalculia, and dysgraphia cannot be used o…" at bounding box center [357, 165] width 258 height 232
copy p "The terms dyslexia, dyscalculia, and dysgraphia cannot be used on IEP documents."
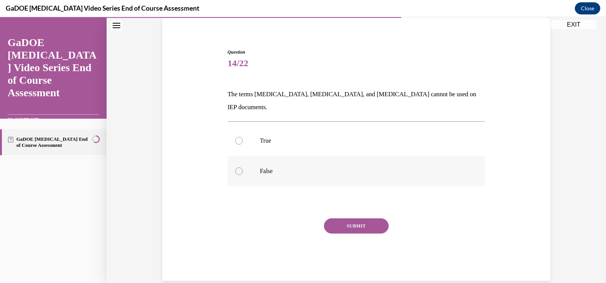
click at [236, 167] on div at bounding box center [239, 171] width 8 height 8
click at [236, 167] on input "False" at bounding box center [239, 171] width 8 height 8
radio input "true"
click at [351, 218] on button "SUBMIT" at bounding box center [356, 225] width 65 height 15
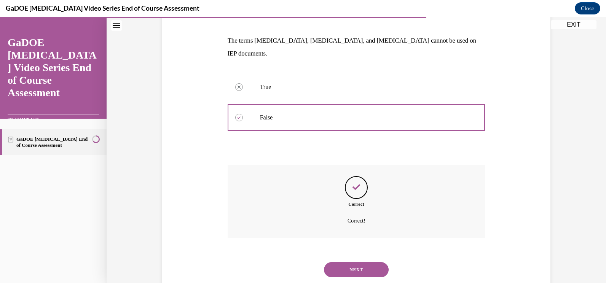
scroll to position [119, 0]
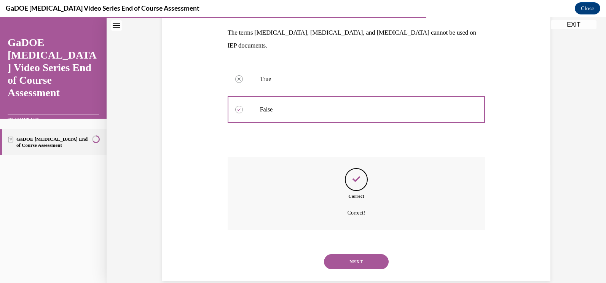
click at [354, 254] on button "NEXT" at bounding box center [356, 261] width 65 height 15
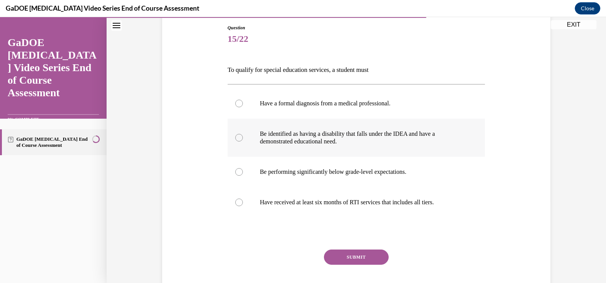
scroll to position [83, 0]
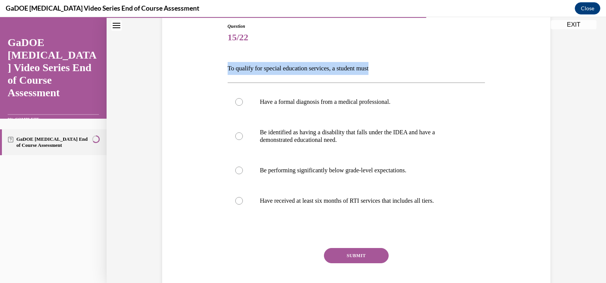
drag, startPoint x: 226, startPoint y: 69, endPoint x: 421, endPoint y: 56, distance: 195.7
click at [421, 56] on div "Question 15/22 To qualify for special education services, a student must Have a…" at bounding box center [357, 167] width 258 height 288
copy p "To qualify for special education services, a student must"
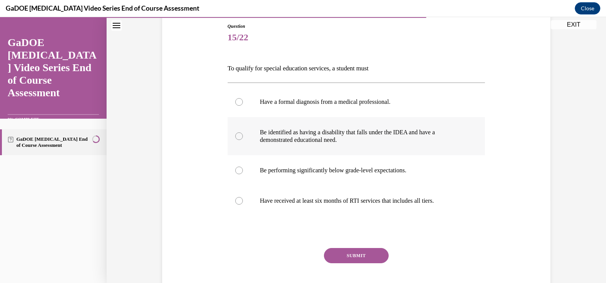
click at [236, 134] on div at bounding box center [239, 136] width 8 height 8
click at [236, 134] on input "Be identified as having a disability that falls under the IDEA and have a demon…" at bounding box center [239, 136] width 8 height 8
radio input "true"
click at [373, 250] on button "SUBMIT" at bounding box center [356, 255] width 65 height 15
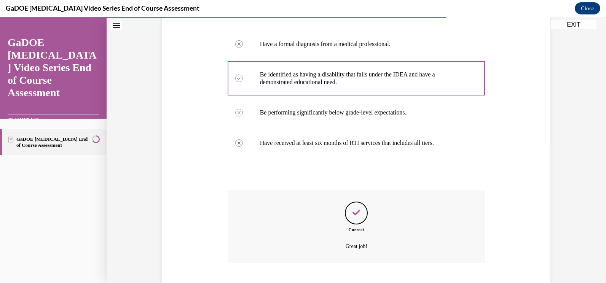
scroll to position [187, 0]
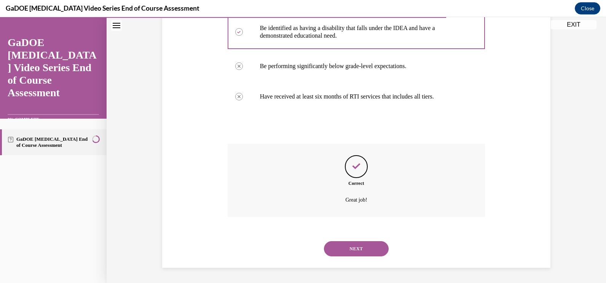
drag, startPoint x: 371, startPoint y: 251, endPoint x: 351, endPoint y: 251, distance: 20.2
click at [351, 251] on button "NEXT" at bounding box center [356, 248] width 65 height 15
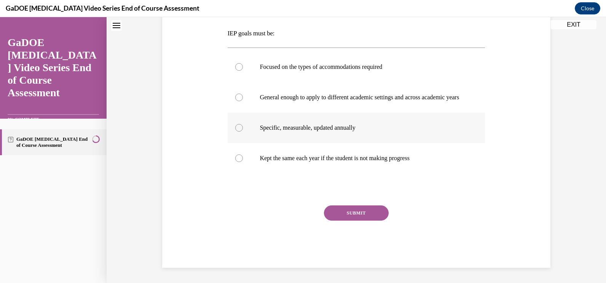
scroll to position [0, 0]
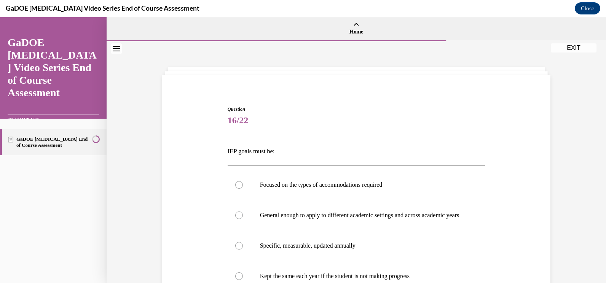
click at [542, 169] on div "Question 16/22 IEP goals must be: Focused on the types of accommodations requir…" at bounding box center [356, 234] width 392 height 303
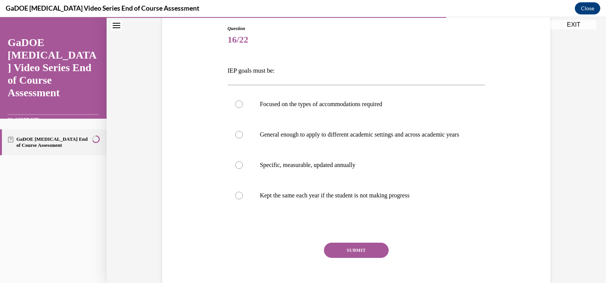
scroll to position [91, 0]
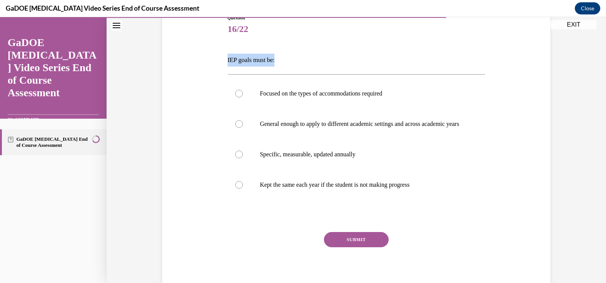
drag, startPoint x: 225, startPoint y: 58, endPoint x: 299, endPoint y: 54, distance: 73.5
click at [299, 54] on p "IEP goals must be:" at bounding box center [357, 60] width 258 height 13
copy p "IEP goals must be:"
click at [236, 158] on div at bounding box center [239, 155] width 8 height 8
click at [236, 158] on input "Specific, measurable, updated annually" at bounding box center [239, 155] width 8 height 8
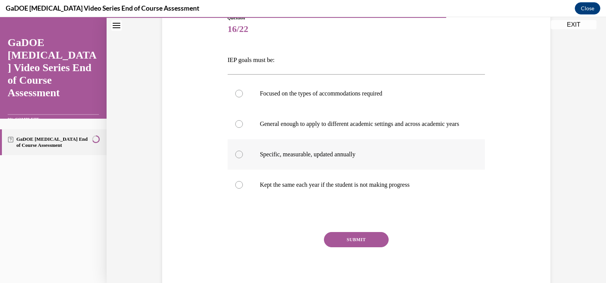
radio input "true"
click at [353, 247] on button "SUBMIT" at bounding box center [356, 239] width 65 height 15
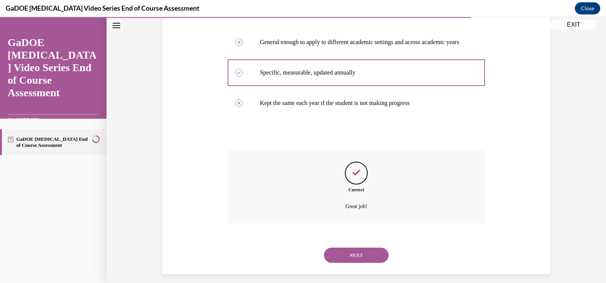
scroll to position [187, 0]
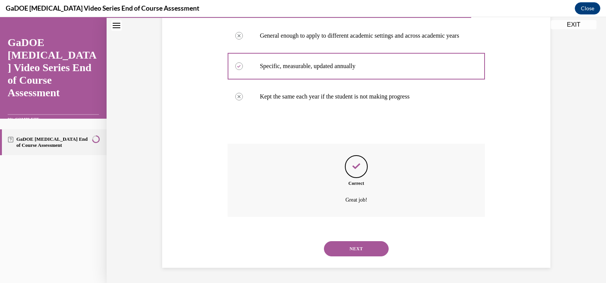
click at [358, 247] on button "NEXT" at bounding box center [356, 248] width 65 height 15
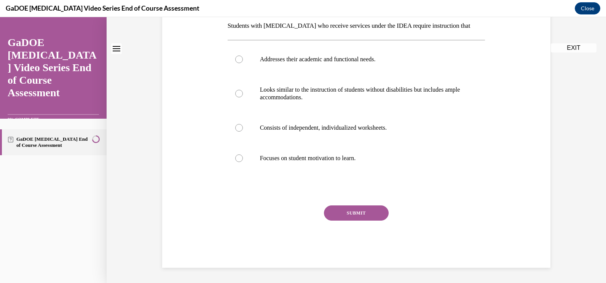
scroll to position [0, 0]
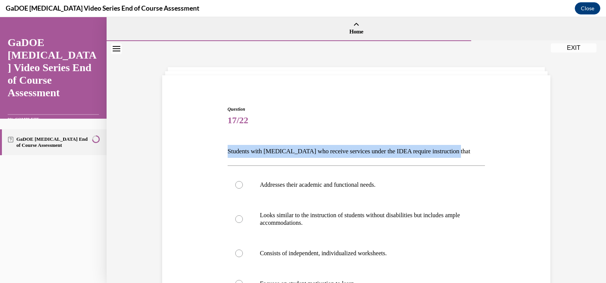
drag, startPoint x: 225, startPoint y: 150, endPoint x: 478, endPoint y: 142, distance: 253.7
click at [478, 142] on div "Question 17/22 Students with dyslexia who receive services under the IDEA requi…" at bounding box center [357, 250] width 258 height 288
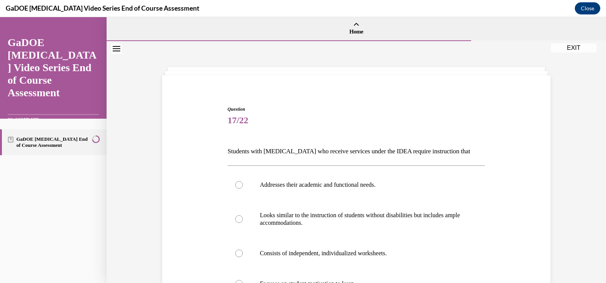
click at [186, 160] on div "Question 17/22 Students with dyslexia who receive services under the IDEA requi…" at bounding box center [356, 238] width 392 height 311
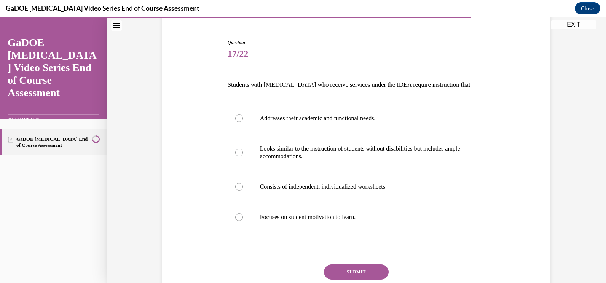
scroll to position [76, 0]
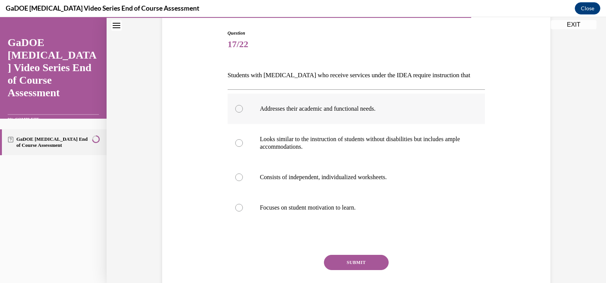
click at [236, 109] on div at bounding box center [239, 109] width 8 height 8
click at [236, 109] on input "Addresses their academic and functional needs." at bounding box center [239, 109] width 8 height 8
radio input "true"
click at [235, 178] on div at bounding box center [239, 178] width 8 height 8
click at [235, 178] on input "Consists of independent, individualized worksheets." at bounding box center [239, 178] width 8 height 8
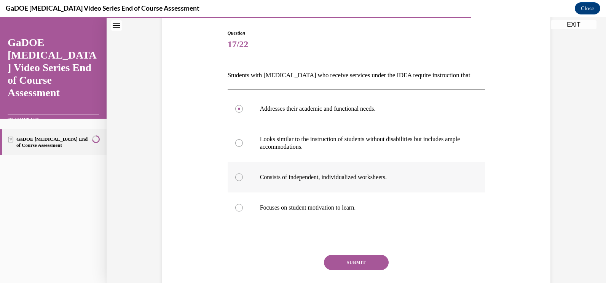
radio input "true"
click at [236, 105] on div at bounding box center [239, 109] width 8 height 8
click at [236, 105] on input "Addresses their academic and functional needs." at bounding box center [239, 109] width 8 height 8
radio input "true"
click at [358, 258] on button "SUBMIT" at bounding box center [356, 262] width 65 height 15
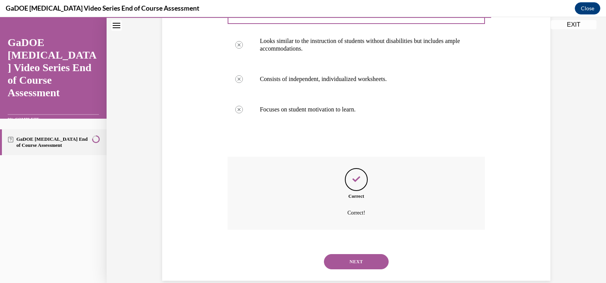
scroll to position [187, 0]
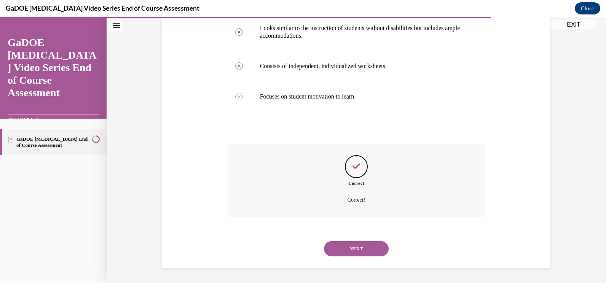
click at [355, 247] on button "NEXT" at bounding box center [356, 248] width 65 height 15
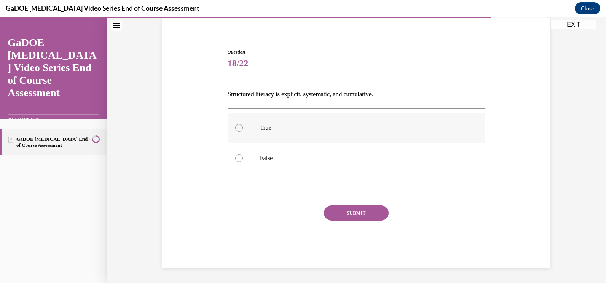
click at [235, 129] on div at bounding box center [239, 128] width 8 height 8
click at [235, 129] on input "True" at bounding box center [239, 128] width 8 height 8
radio input "true"
click at [346, 211] on button "SUBMIT" at bounding box center [356, 213] width 65 height 15
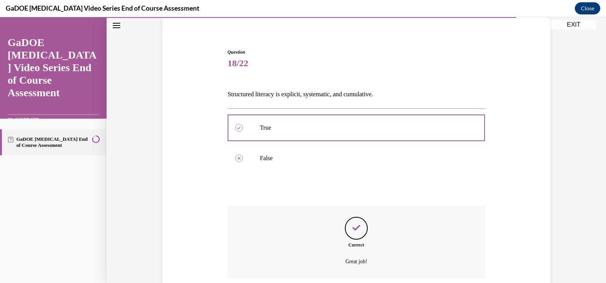
scroll to position [119, 0]
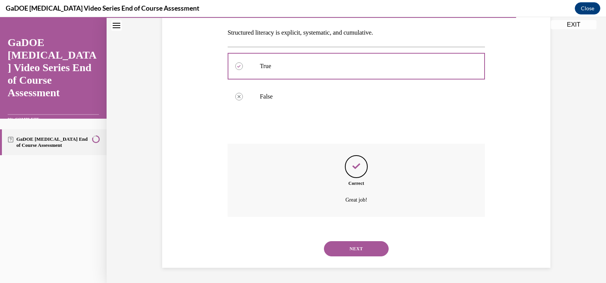
click at [352, 248] on button "NEXT" at bounding box center [356, 248] width 65 height 15
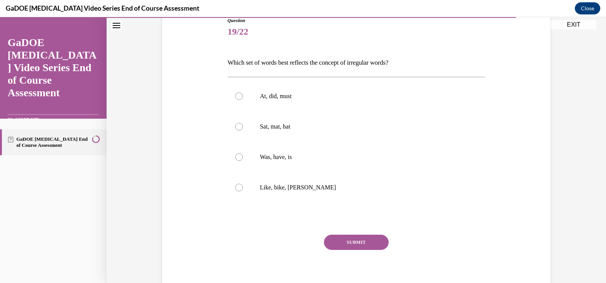
scroll to position [89, 0]
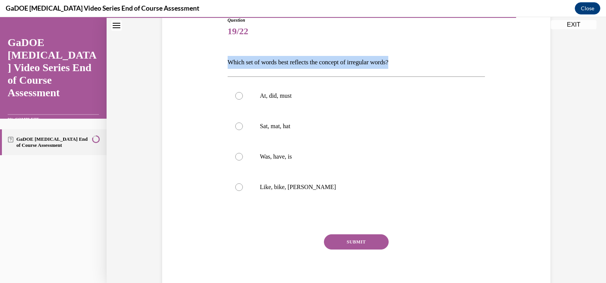
drag, startPoint x: 225, startPoint y: 61, endPoint x: 439, endPoint y: 51, distance: 214.6
click at [439, 51] on div "Question 19/22 Which set of words best reflects the concept of irregular words?…" at bounding box center [357, 157] width 258 height 280
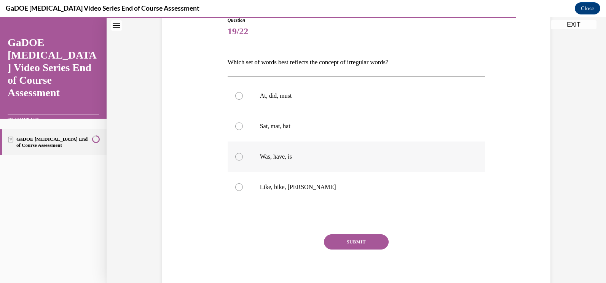
click at [236, 156] on div at bounding box center [239, 157] width 8 height 8
click at [236, 156] on input "Was, have, is" at bounding box center [239, 157] width 8 height 8
radio input "true"
click at [238, 156] on circle at bounding box center [239, 157] width 2 height 2
click at [236, 156] on input "Was, have, is" at bounding box center [239, 157] width 8 height 8
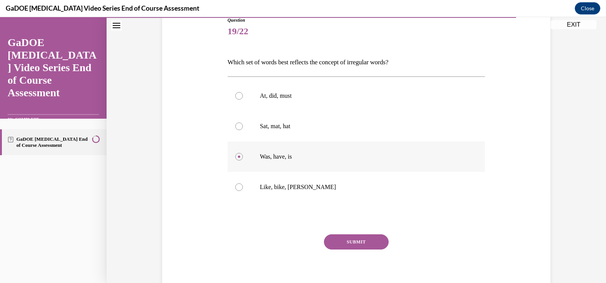
click at [458, 160] on p "Was, have, is" at bounding box center [363, 157] width 206 height 8
click at [243, 160] on input "Was, have, is" at bounding box center [239, 157] width 8 height 8
click at [278, 88] on label "At, did, must" at bounding box center [357, 96] width 258 height 30
click at [243, 92] on input "At, did, must" at bounding box center [239, 96] width 8 height 8
radio input "true"
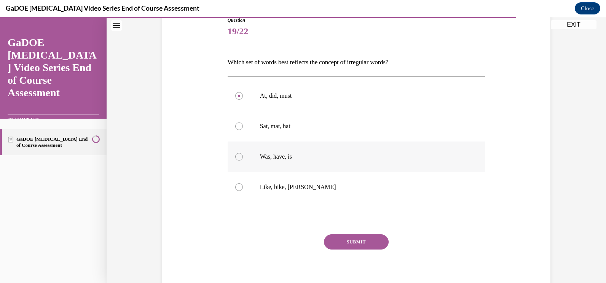
click at [238, 156] on div at bounding box center [239, 157] width 8 height 8
click at [238, 156] on input "Was, have, is" at bounding box center [239, 157] width 8 height 8
radio input "true"
click at [346, 243] on button "SUBMIT" at bounding box center [356, 241] width 65 height 15
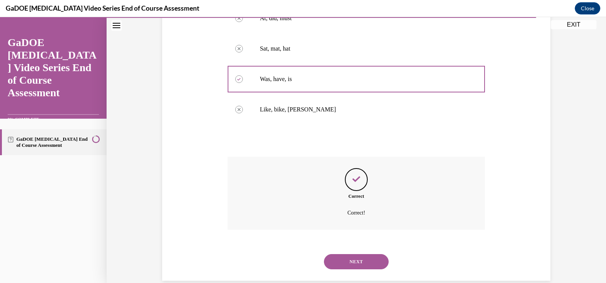
scroll to position [180, 0]
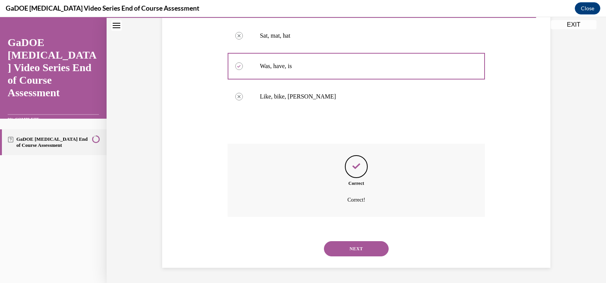
click at [349, 246] on button "NEXT" at bounding box center [356, 248] width 65 height 15
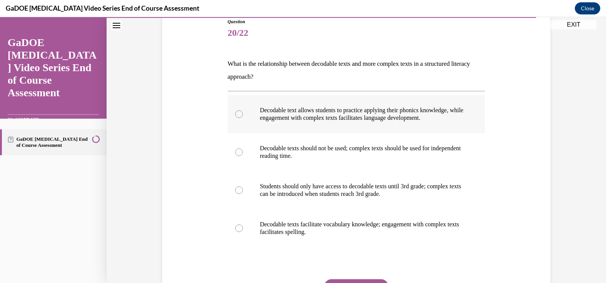
scroll to position [89, 0]
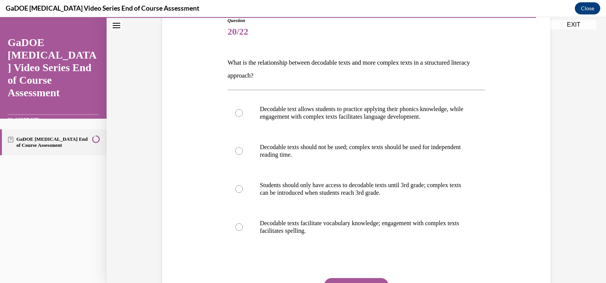
drag, startPoint x: 226, startPoint y: 61, endPoint x: 420, endPoint y: 81, distance: 195.5
click at [420, 81] on p "What is the relationship between decodable texts and more complex texts in a st…" at bounding box center [357, 69] width 258 height 26
click at [235, 113] on div at bounding box center [239, 113] width 8 height 8
click at [235, 113] on input "Decodable text allows students to practice applying their phonics knowledge, wh…" at bounding box center [239, 113] width 8 height 8
radio input "true"
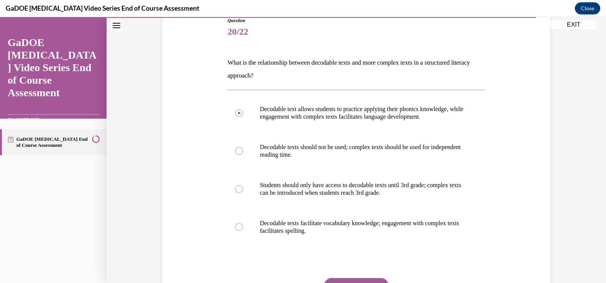
click at [521, 151] on div "Question 20/22 What is the relationship between decodable texts and more comple…" at bounding box center [356, 167] width 392 height 346
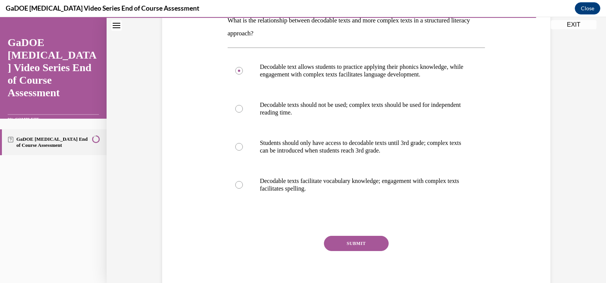
scroll to position [134, 0]
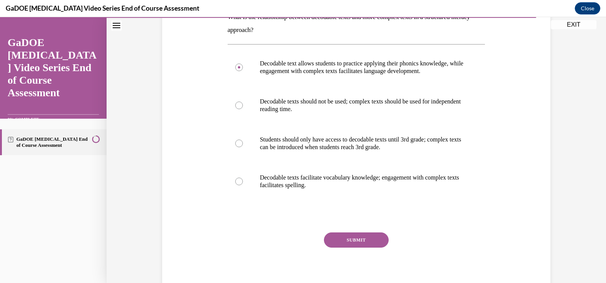
click at [352, 243] on button "SUBMIT" at bounding box center [356, 240] width 65 height 15
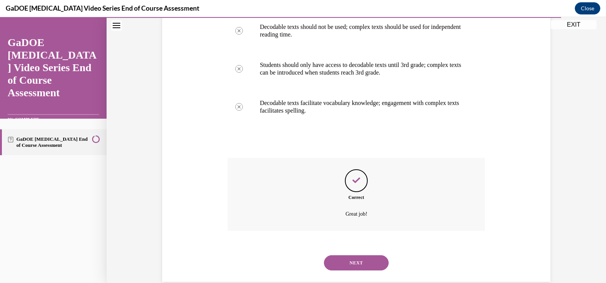
scroll to position [223, 0]
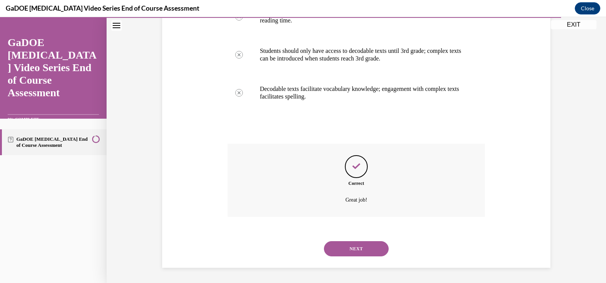
click at [357, 245] on button "NEXT" at bounding box center [356, 248] width 65 height 15
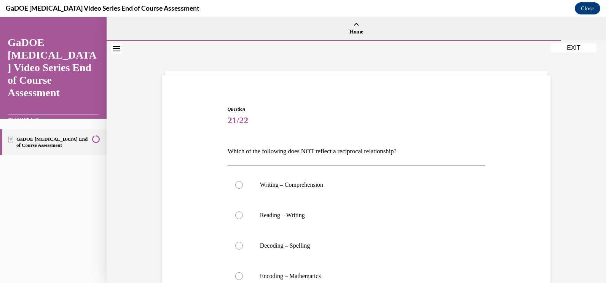
drag, startPoint x: 226, startPoint y: 151, endPoint x: 410, endPoint y: 149, distance: 183.9
click at [410, 149] on p "Which of the following does NOT reflect a reciprocal relationship?" at bounding box center [357, 151] width 258 height 13
drag, startPoint x: 257, startPoint y: 185, endPoint x: 327, endPoint y: 273, distance: 113.2
click at [327, 273] on div "Writing – Comprehension Reading – Writing Decoding – Spelling Encoding – Mathem…" at bounding box center [357, 231] width 258 height 122
click at [205, 213] on div "Question 21/22 Which of the following does NOT reflect a reciprocal relationshi…" at bounding box center [356, 234] width 392 height 303
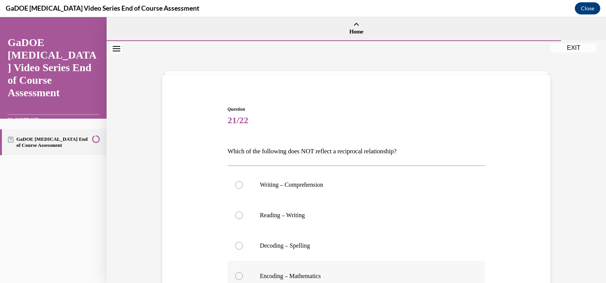
click at [238, 275] on div at bounding box center [239, 277] width 8 height 8
click at [238, 275] on input "Encoding – Mathematics" at bounding box center [239, 277] width 8 height 8
radio input "true"
click at [519, 231] on div "Question 21/22 Which of the following does NOT reflect a reciprocal relationshi…" at bounding box center [356, 234] width 392 height 303
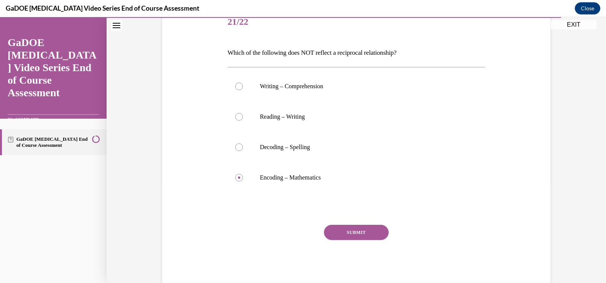
scroll to position [107, 0]
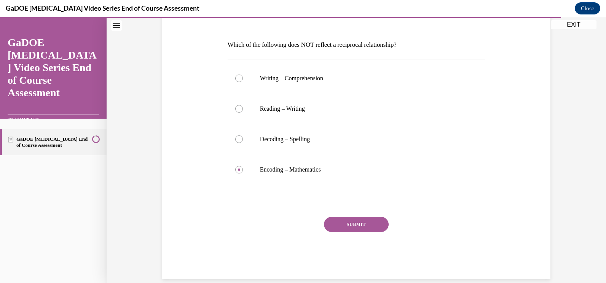
click at [348, 228] on button "SUBMIT" at bounding box center [356, 224] width 65 height 15
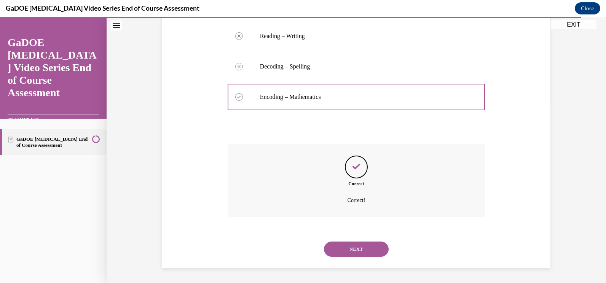
scroll to position [180, 0]
click at [350, 246] on button "NEXT" at bounding box center [356, 248] width 65 height 15
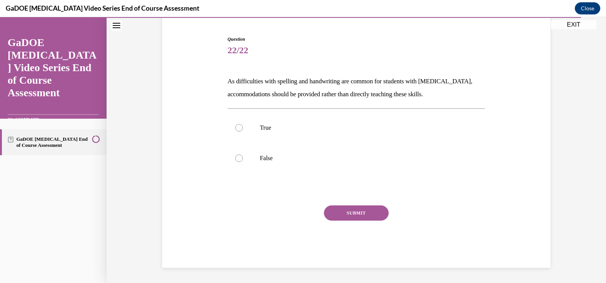
scroll to position [70, 0]
click at [226, 81] on div "Question 22/22 As difficulties with spelling and handwriting are common for stu…" at bounding box center [356, 146] width 261 height 244
drag, startPoint x: 225, startPoint y: 81, endPoint x: 495, endPoint y: 83, distance: 269.5
drag, startPoint x: 495, startPoint y: 83, endPoint x: 172, endPoint y: 78, distance: 322.4
click at [172, 78] on div "Question 22/22 As difficulties with spelling and handwriting are common for stu…" at bounding box center [356, 140] width 392 height 255
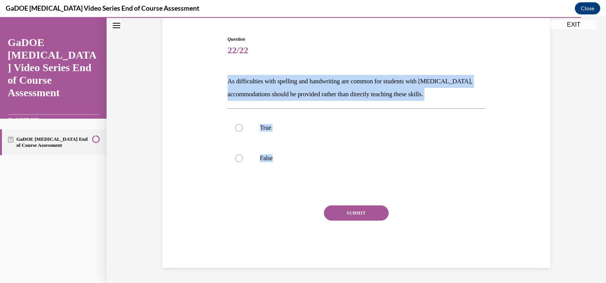
drag, startPoint x: 225, startPoint y: 80, endPoint x: 485, endPoint y: 145, distance: 268.6
click at [485, 145] on div "Question 22/22 As difficulties with spelling and handwriting are common for stu…" at bounding box center [356, 140] width 392 height 255
click at [175, 141] on div "Question 22/22 As difficulties with spelling and handwriting are common for stu…" at bounding box center [356, 140] width 392 height 255
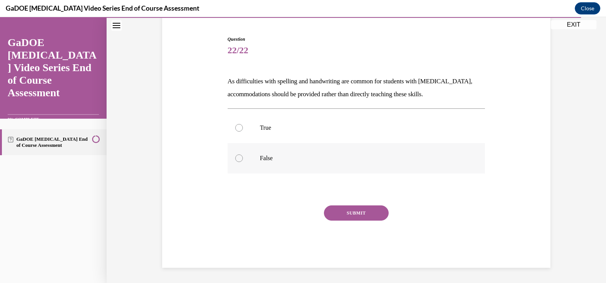
click at [236, 158] on div at bounding box center [239, 159] width 8 height 8
click at [236, 158] on input "False" at bounding box center [239, 159] width 8 height 8
radio input "true"
click at [357, 211] on button "SUBMIT" at bounding box center [356, 213] width 65 height 15
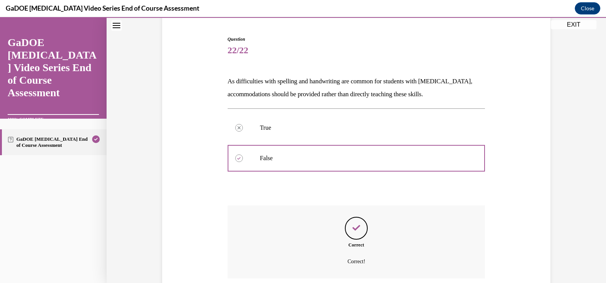
scroll to position [132, 0]
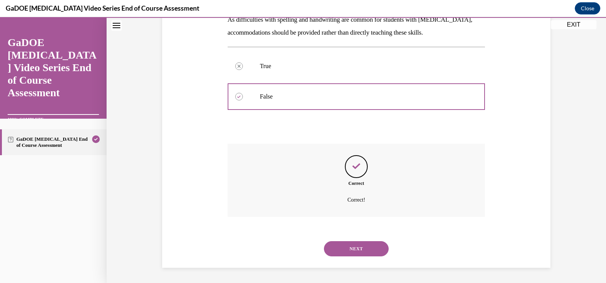
click at [354, 247] on button "NEXT" at bounding box center [356, 248] width 65 height 15
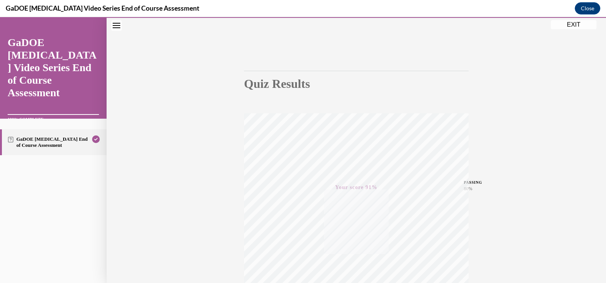
scroll to position [35, 0]
click at [578, 21] on button "EXIT" at bounding box center [574, 24] width 46 height 9
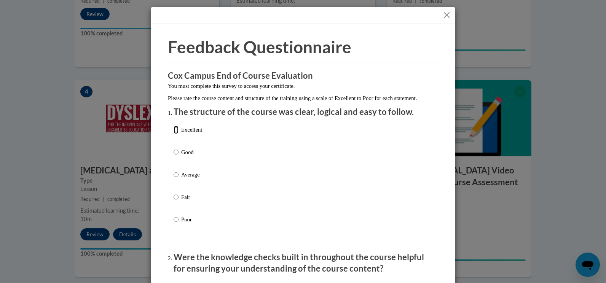
click at [174, 134] on input "Excellent" at bounding box center [176, 130] width 5 height 8
radio input "true"
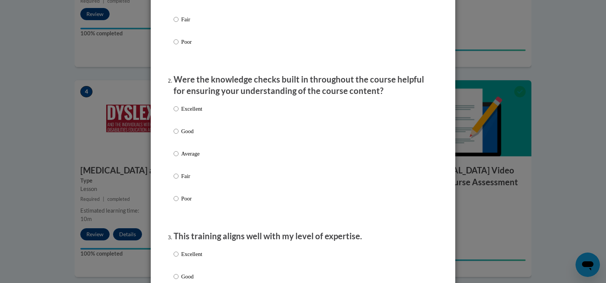
scroll to position [180, 0]
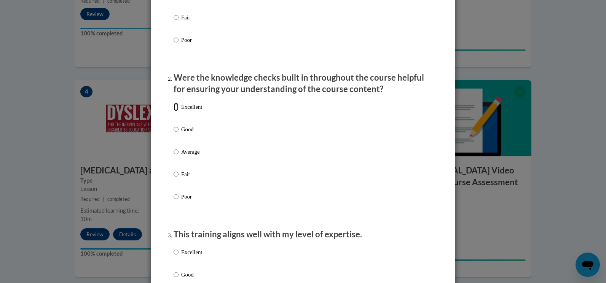
click at [174, 111] on input "Excellent" at bounding box center [176, 107] width 5 height 8
radio input "true"
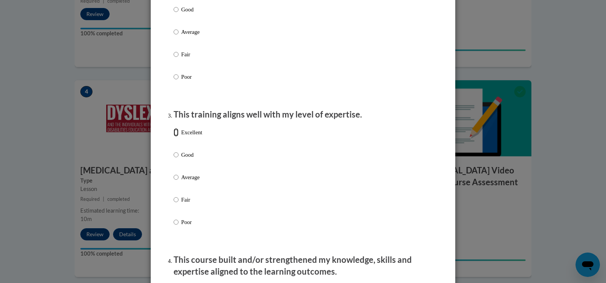
click at [174, 137] on input "Excellent" at bounding box center [176, 132] width 5 height 8
radio input "true"
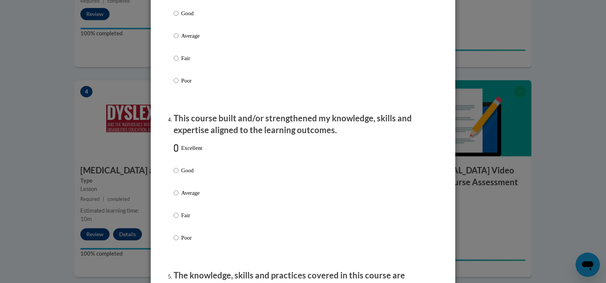
click at [174, 152] on input "Excellent" at bounding box center [176, 148] width 5 height 8
radio input "true"
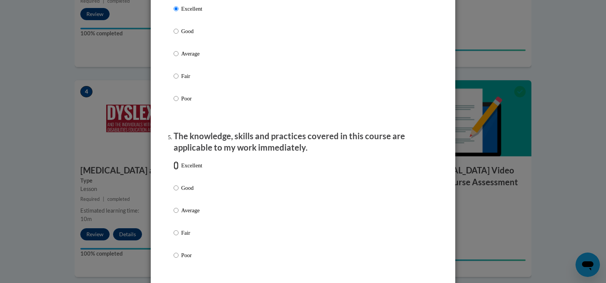
click at [174, 170] on input "Excellent" at bounding box center [176, 165] width 5 height 8
radio input "true"
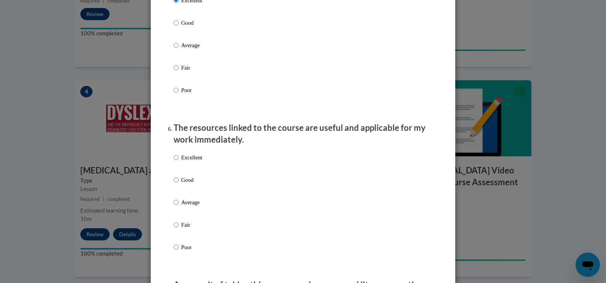
click at [174, 162] on input "Excellent" at bounding box center [176, 157] width 5 height 8
radio input "true"
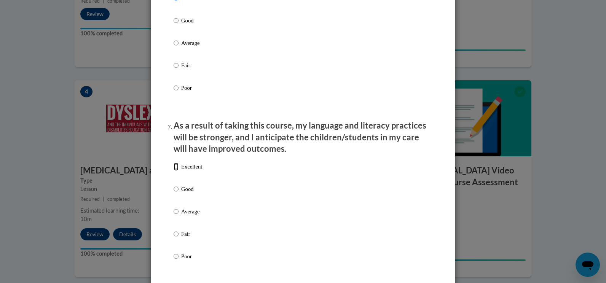
click at [174, 171] on input "Excellent" at bounding box center [176, 167] width 5 height 8
radio input "true"
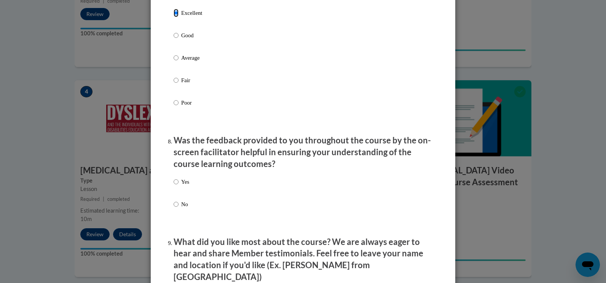
scroll to position [1061, 0]
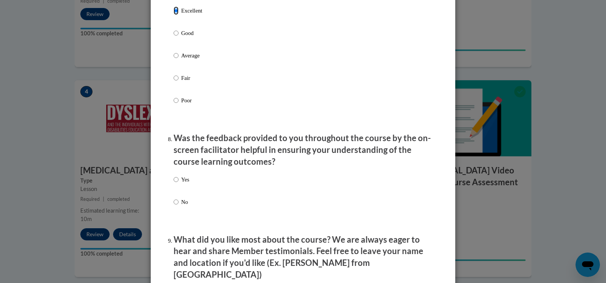
click at [174, 184] on input "Yes" at bounding box center [176, 179] width 5 height 8
radio input "true"
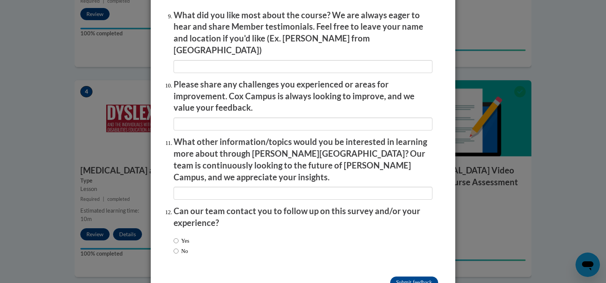
scroll to position [1298, 0]
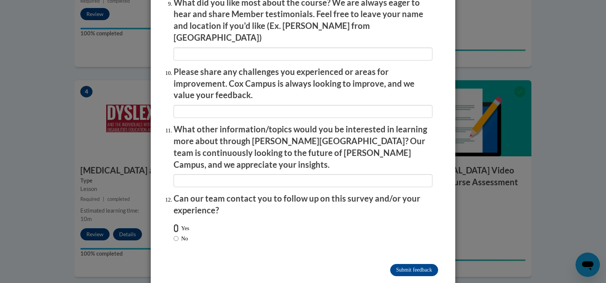
click at [174, 224] on input "Yes" at bounding box center [176, 228] width 5 height 8
radio input "true"
click at [402, 264] on input "Submit feedback" at bounding box center [414, 270] width 48 height 12
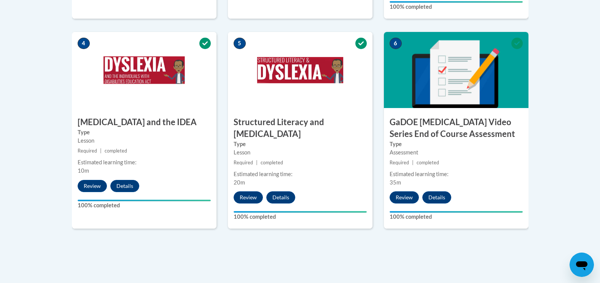
scroll to position [456, 0]
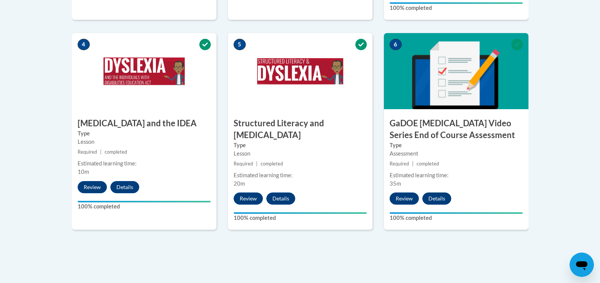
click at [438, 193] on button "Details" at bounding box center [437, 199] width 29 height 12
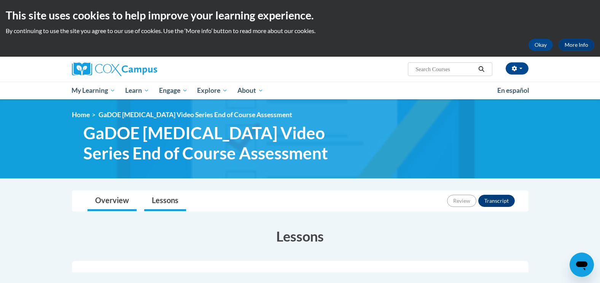
click at [121, 205] on link "Overview" at bounding box center [112, 201] width 49 height 20
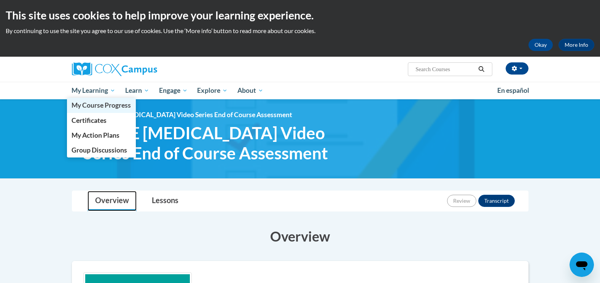
click at [89, 99] on link "My Course Progress" at bounding box center [101, 105] width 69 height 15
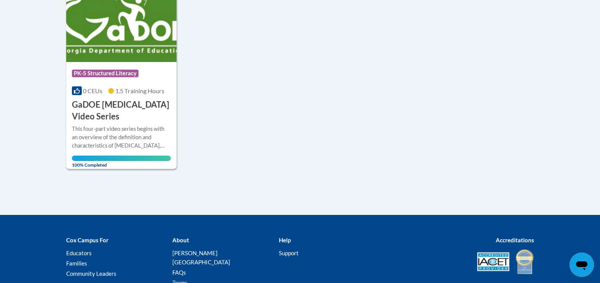
scroll to position [211, 0]
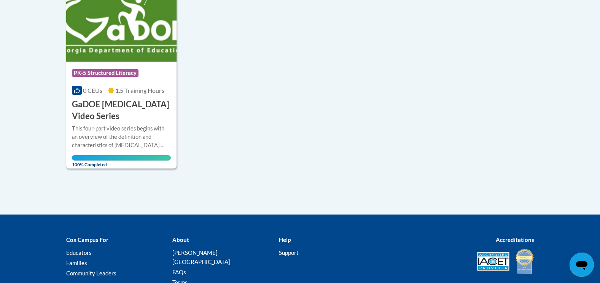
click at [122, 130] on div "This four-part video series begins with an overview of the definition and chara…" at bounding box center [121, 136] width 99 height 25
